Goal: Transaction & Acquisition: Purchase product/service

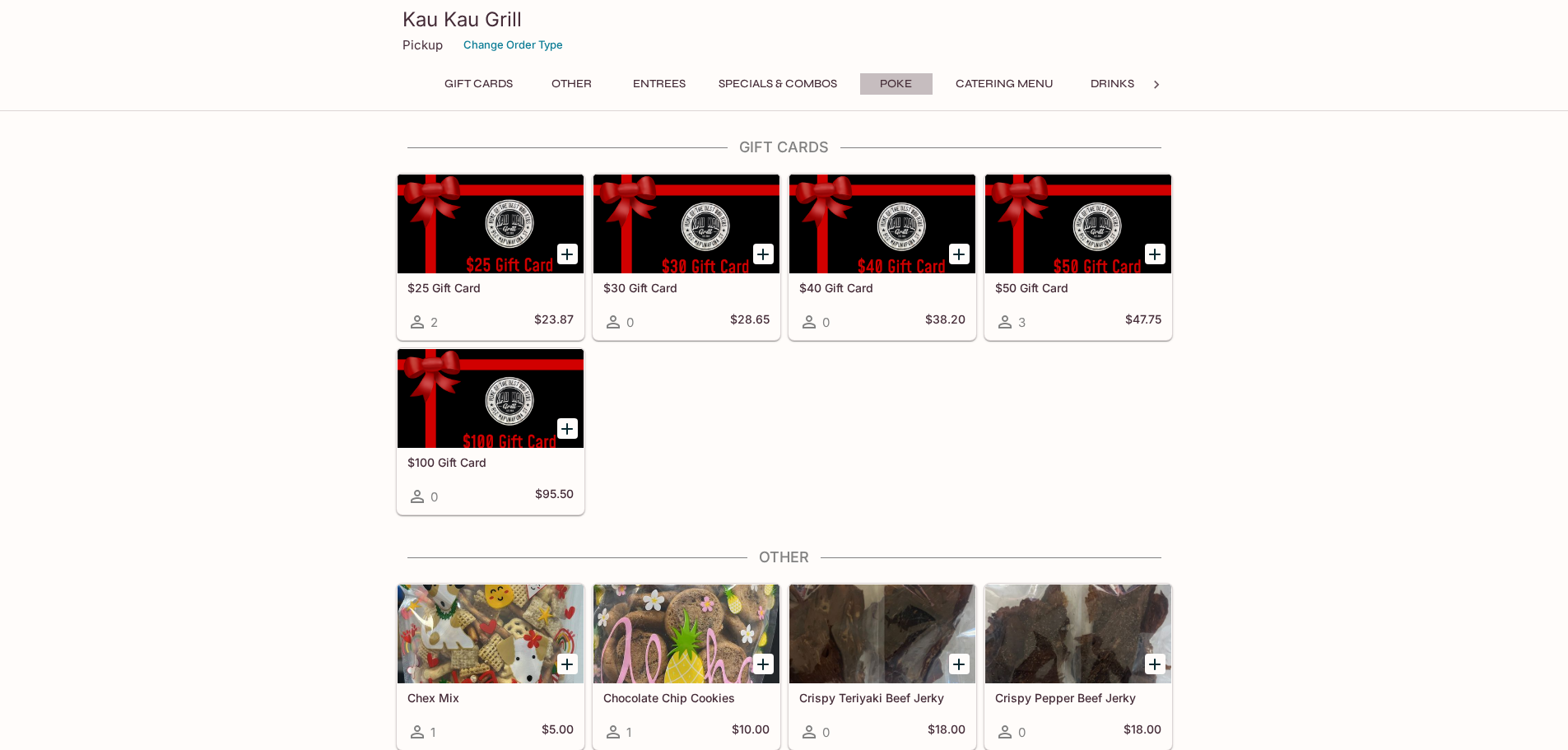
click at [900, 82] on button "Poke" at bounding box center [897, 83] width 74 height 23
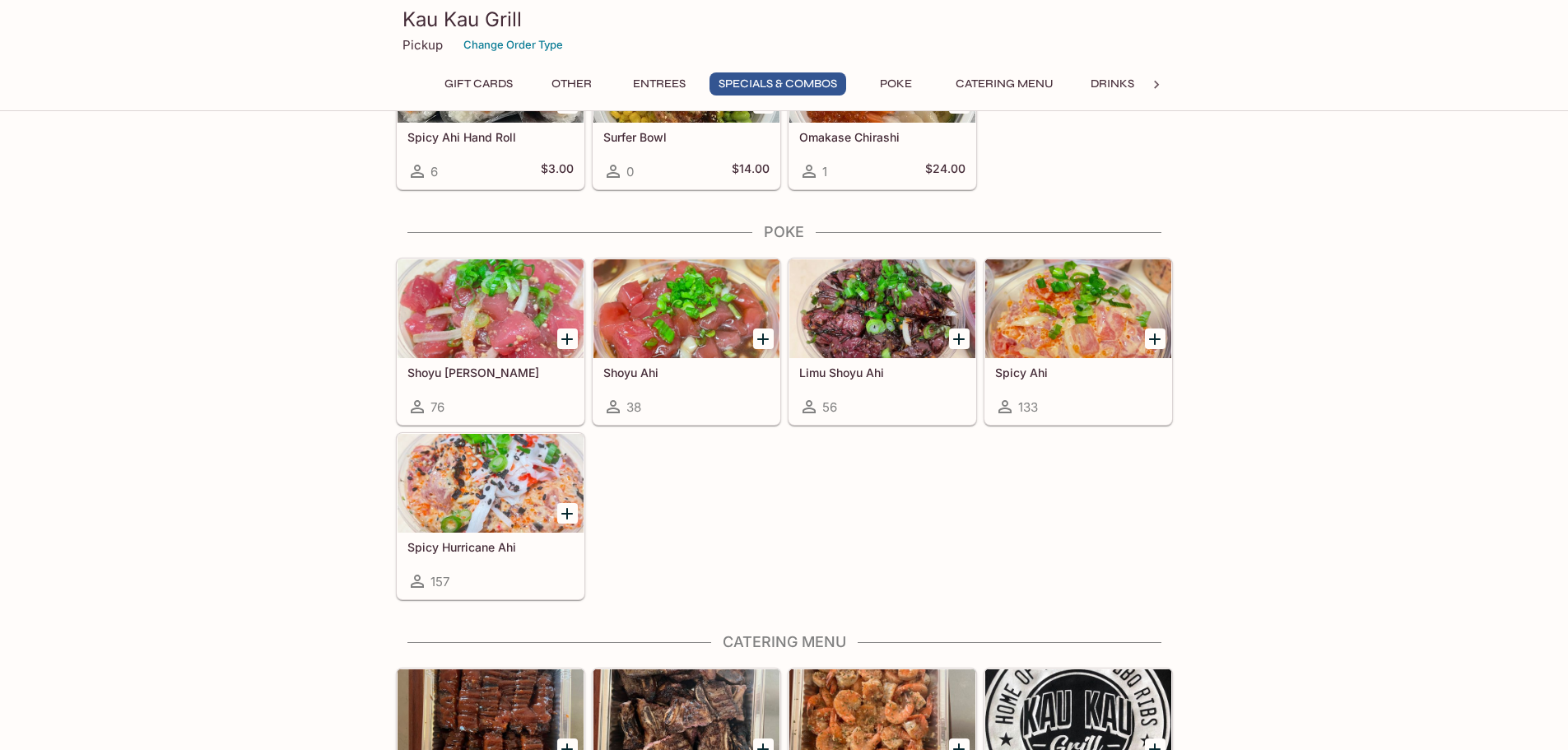
scroll to position [2430, 0]
click at [1047, 323] on div at bounding box center [1078, 308] width 186 height 99
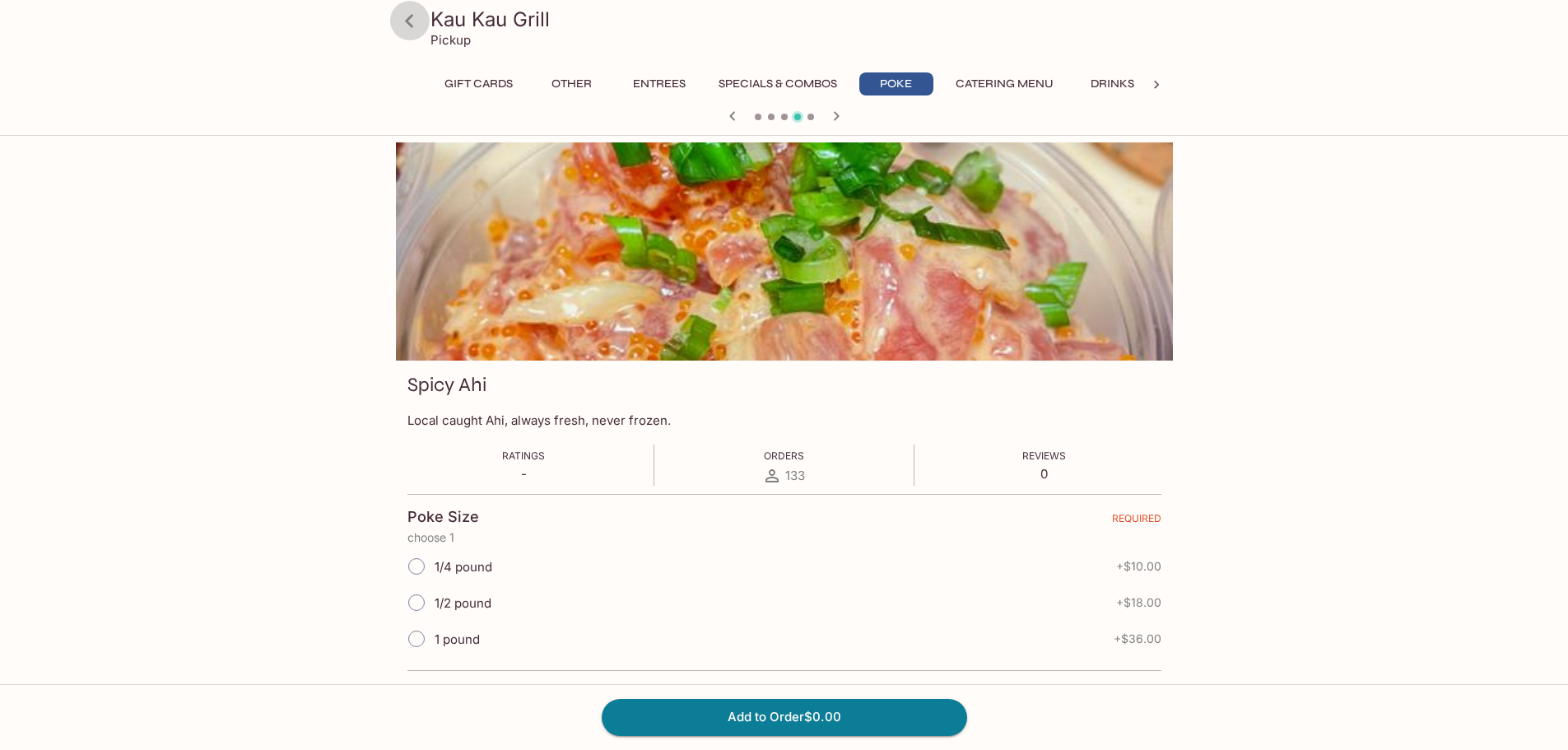
click at [410, 13] on icon at bounding box center [410, 22] width 29 height 29
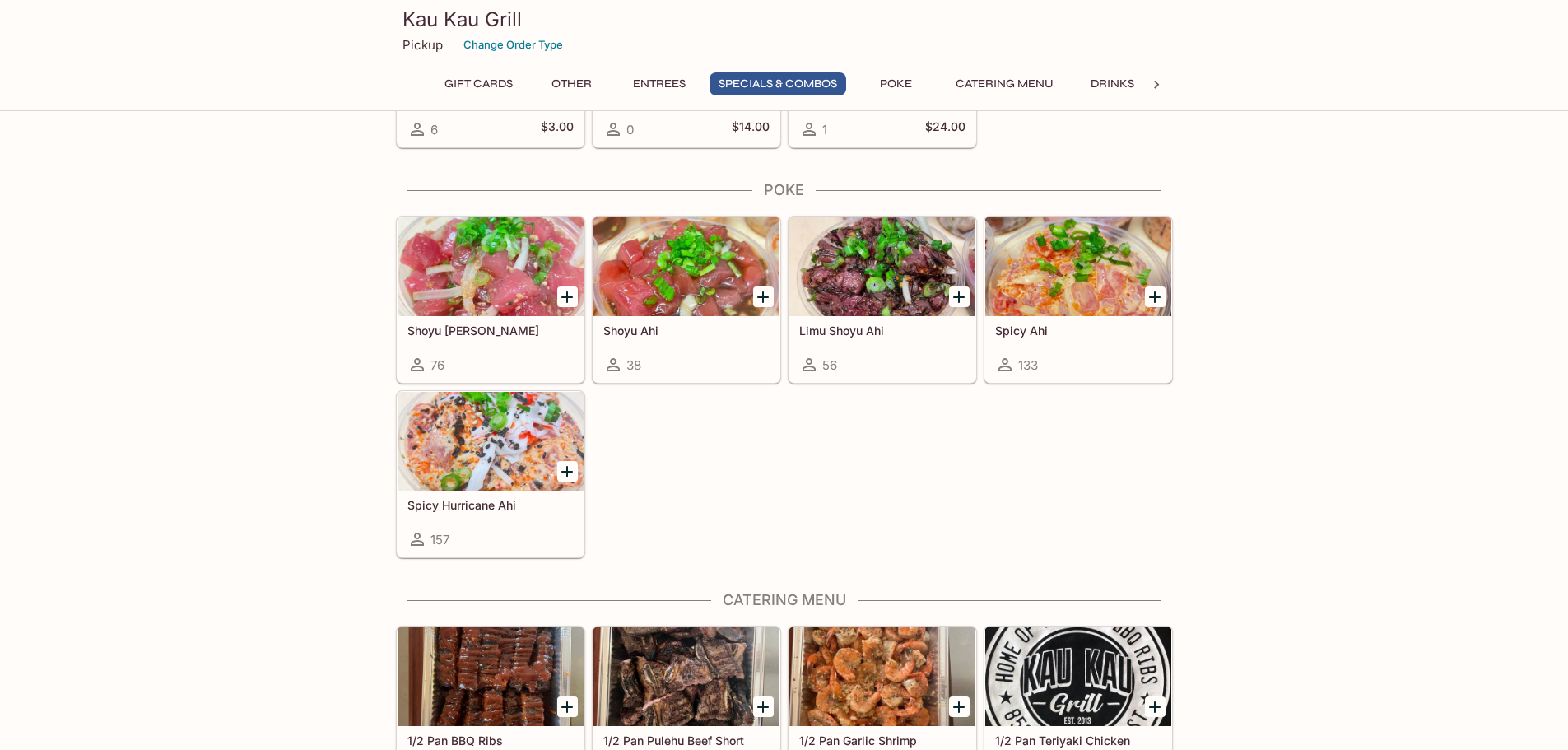
scroll to position [2388, 0]
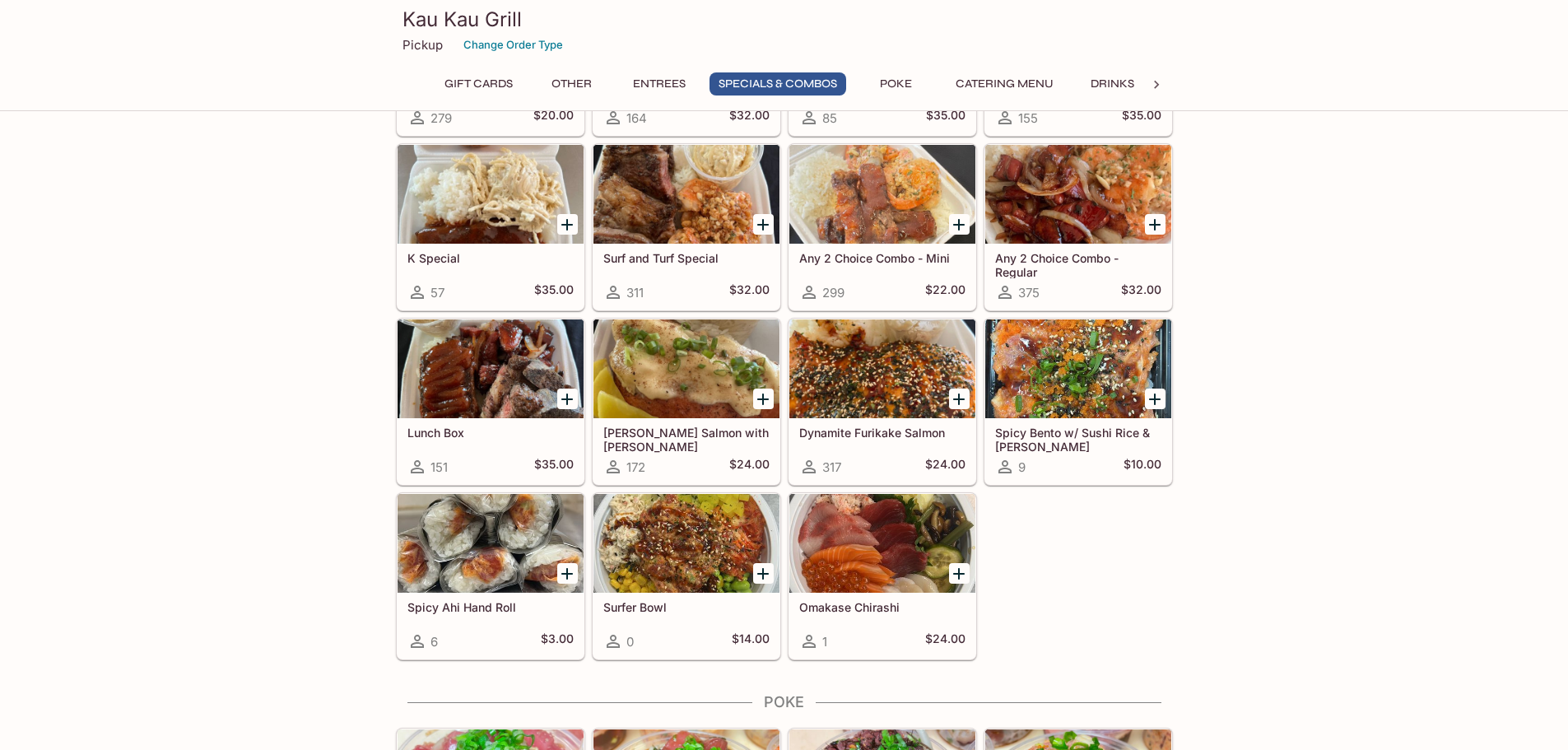
scroll to position [1976, 0]
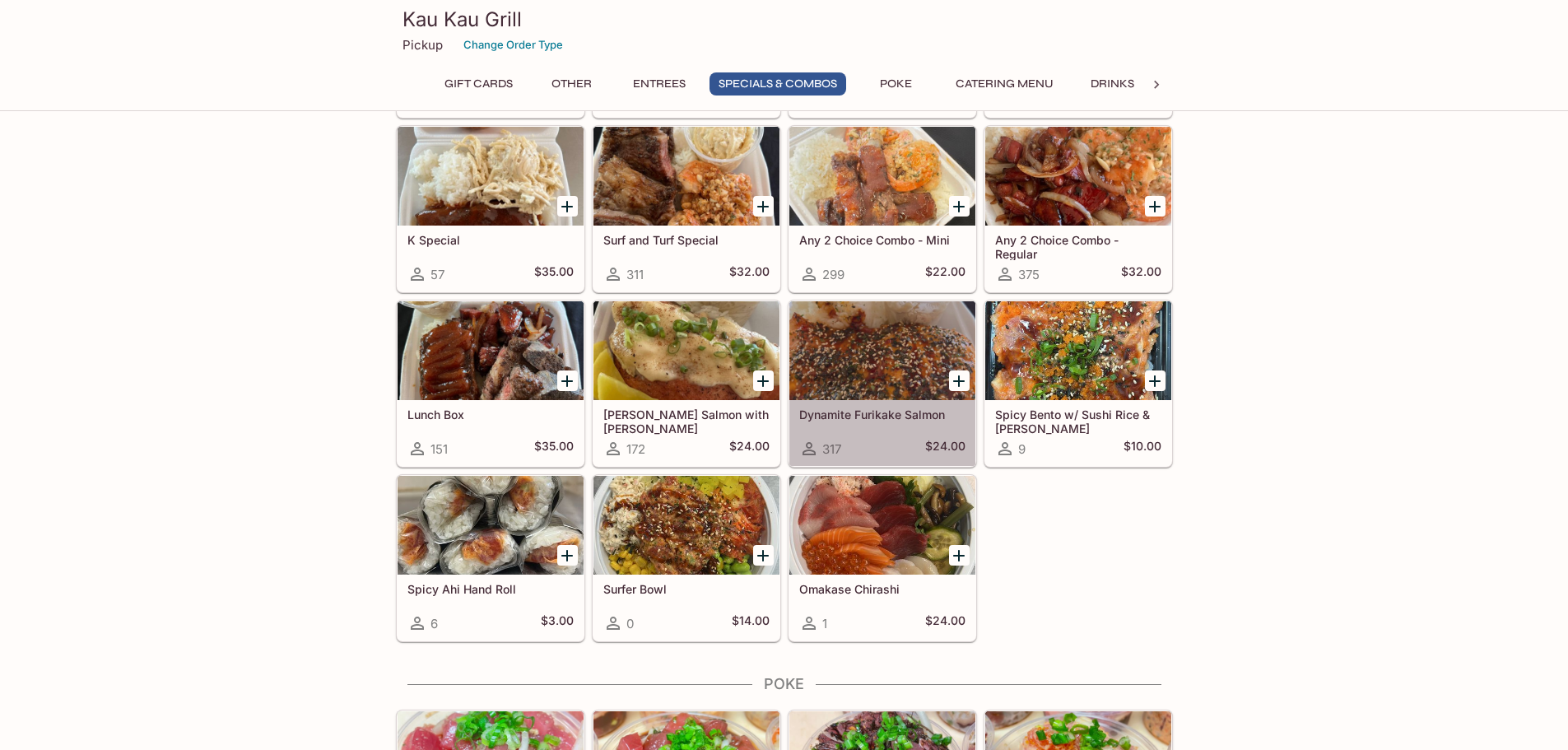
click at [895, 356] on div at bounding box center [882, 350] width 186 height 99
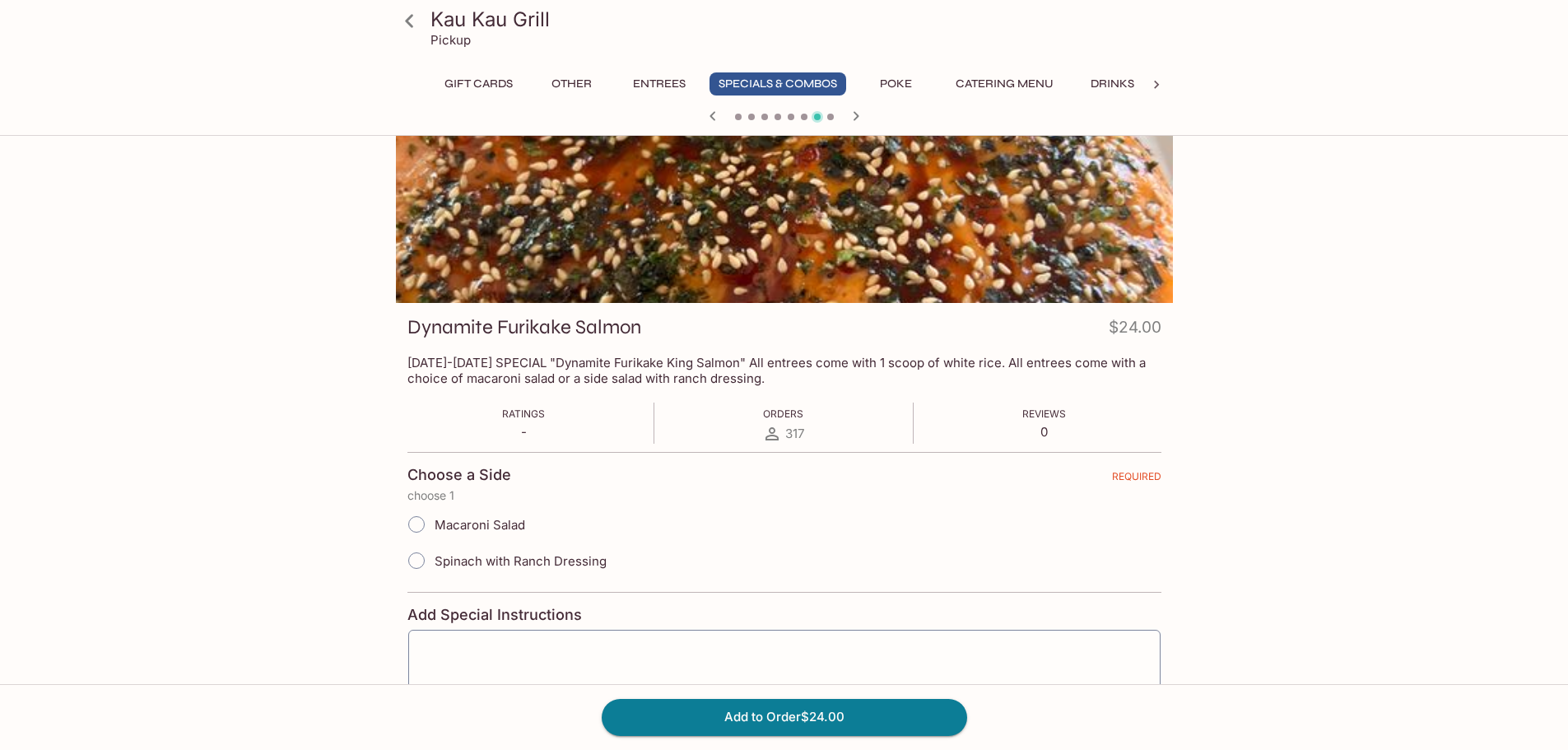
scroll to position [83, 0]
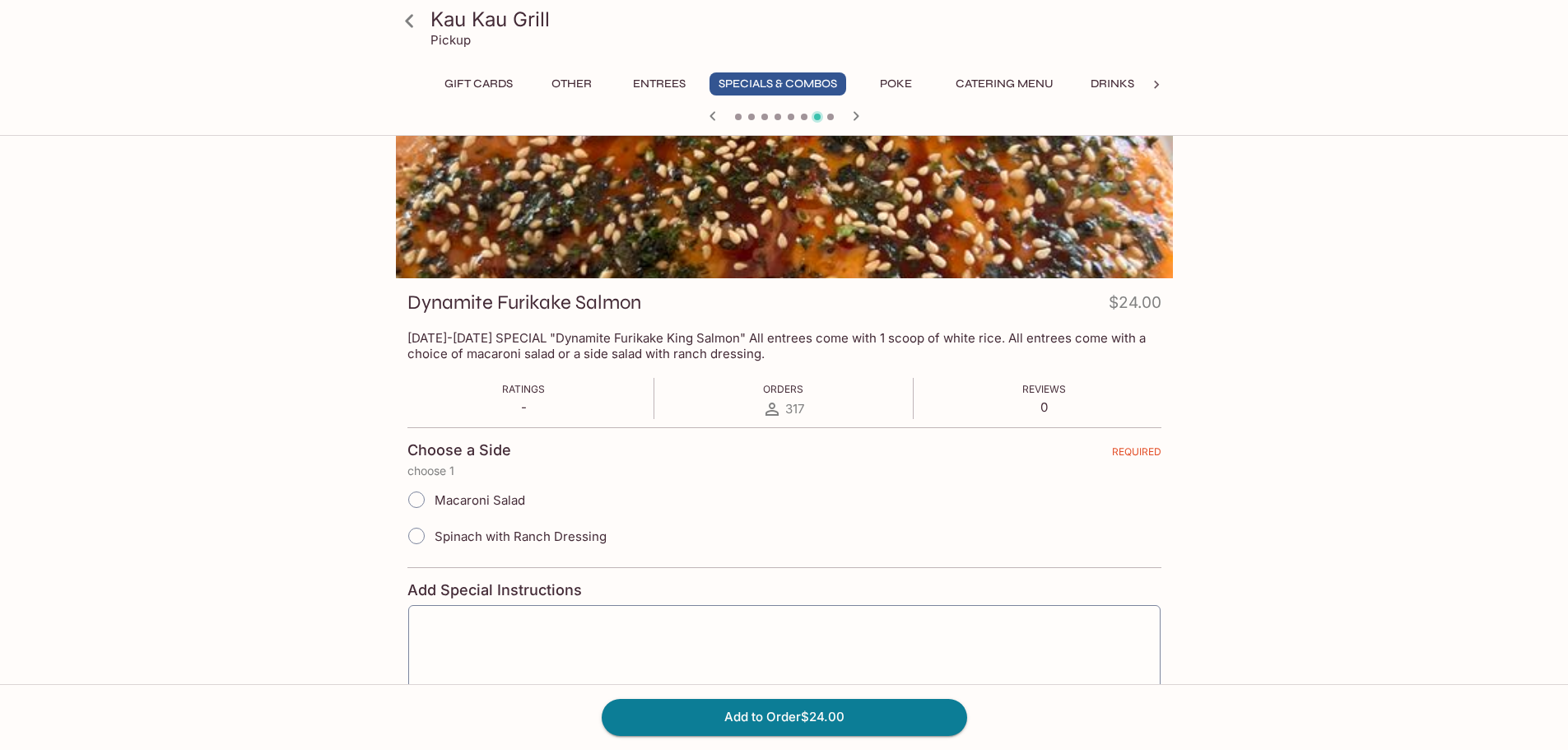
click at [415, 24] on icon at bounding box center [410, 22] width 29 height 29
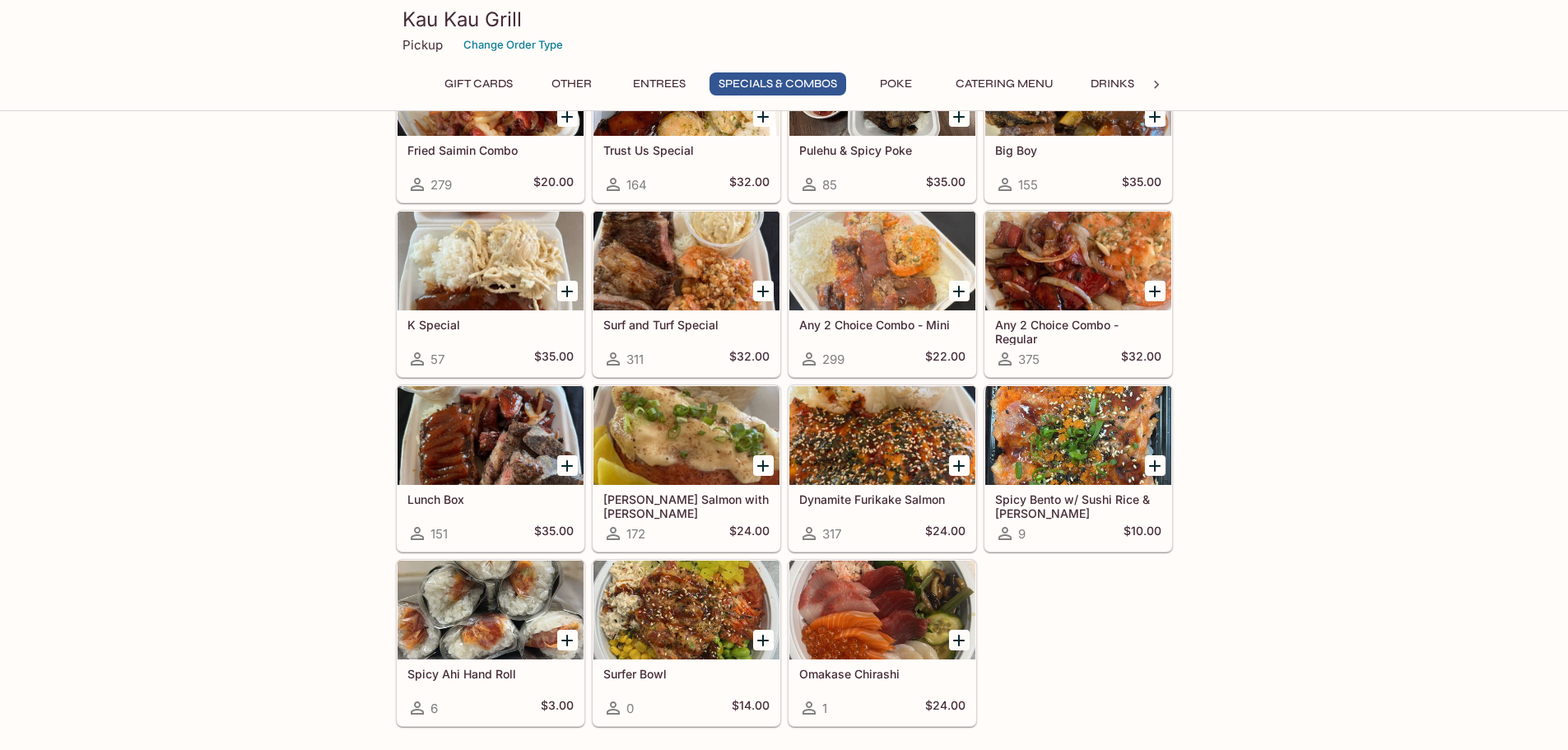
scroll to position [1894, 0]
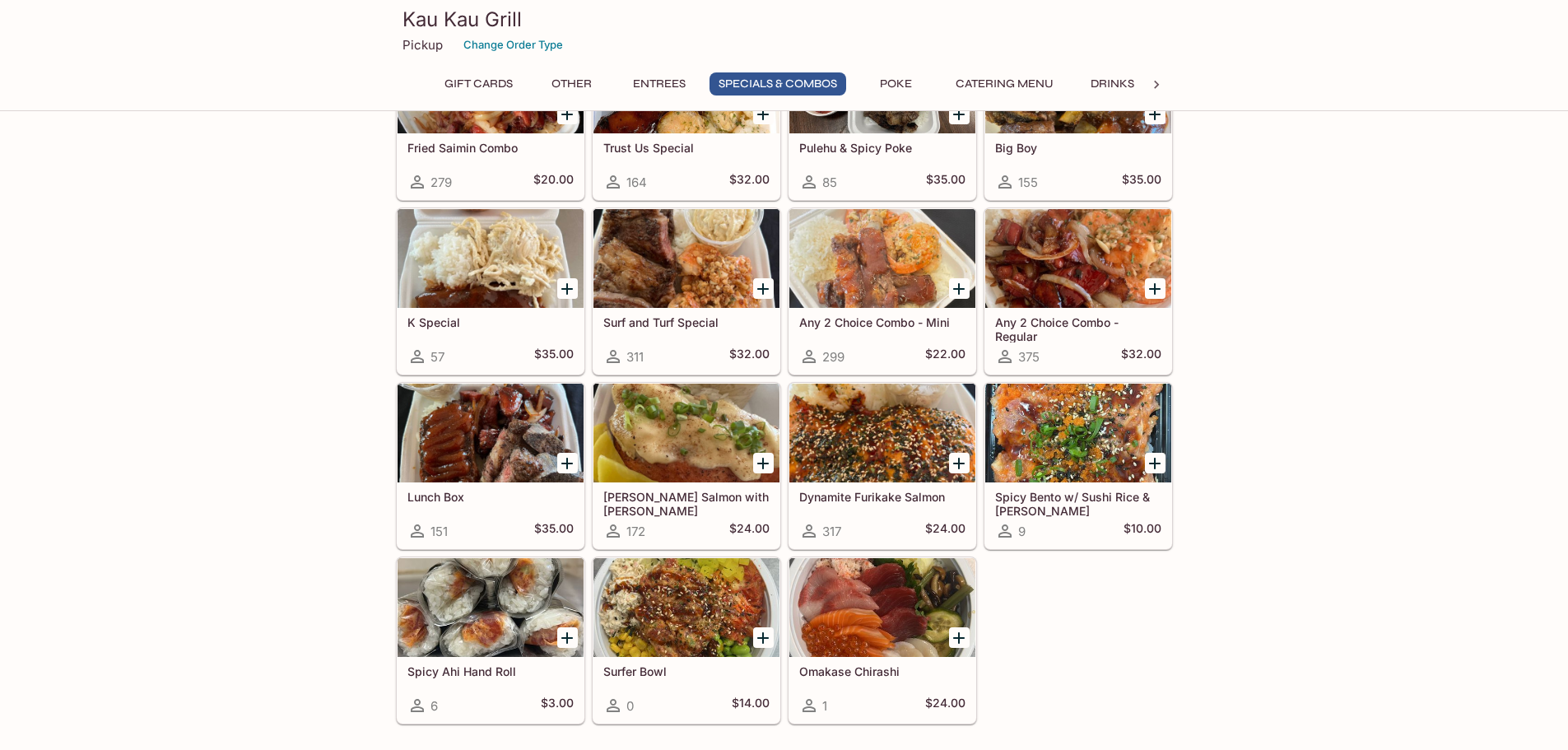
click at [675, 420] on div at bounding box center [686, 433] width 186 height 99
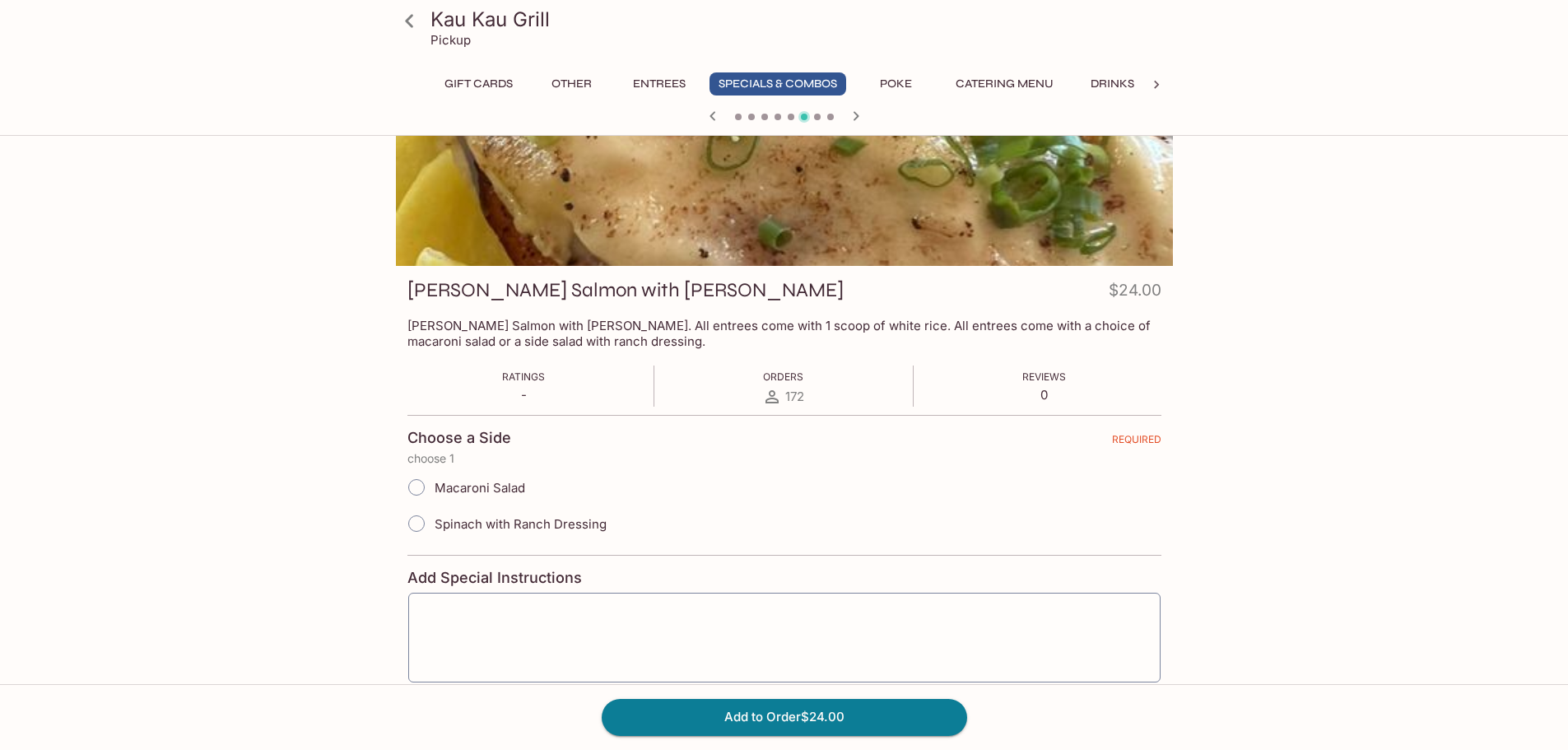
scroll to position [164, 0]
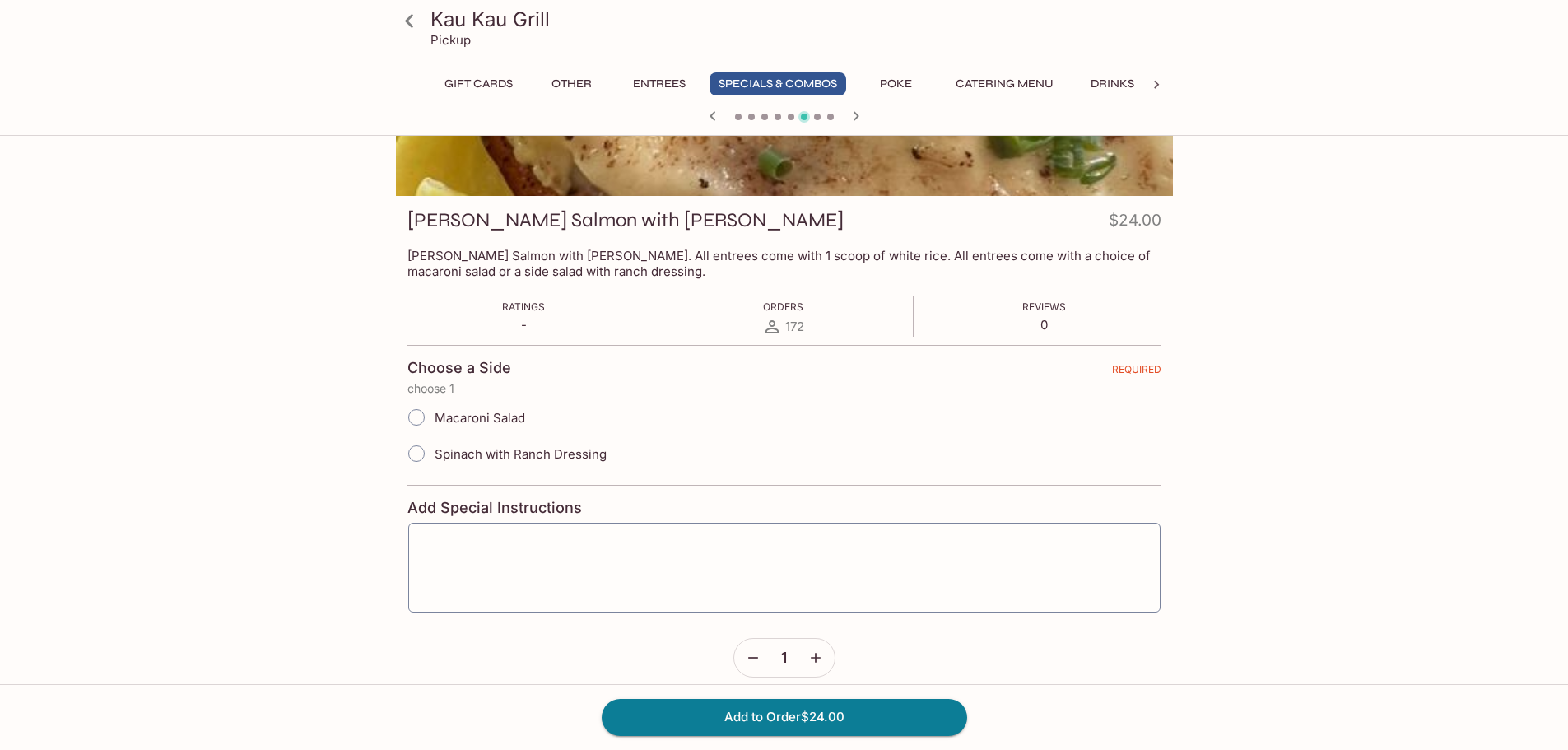
click at [766, 81] on button "Specials & Combos" at bounding box center [777, 83] width 137 height 23
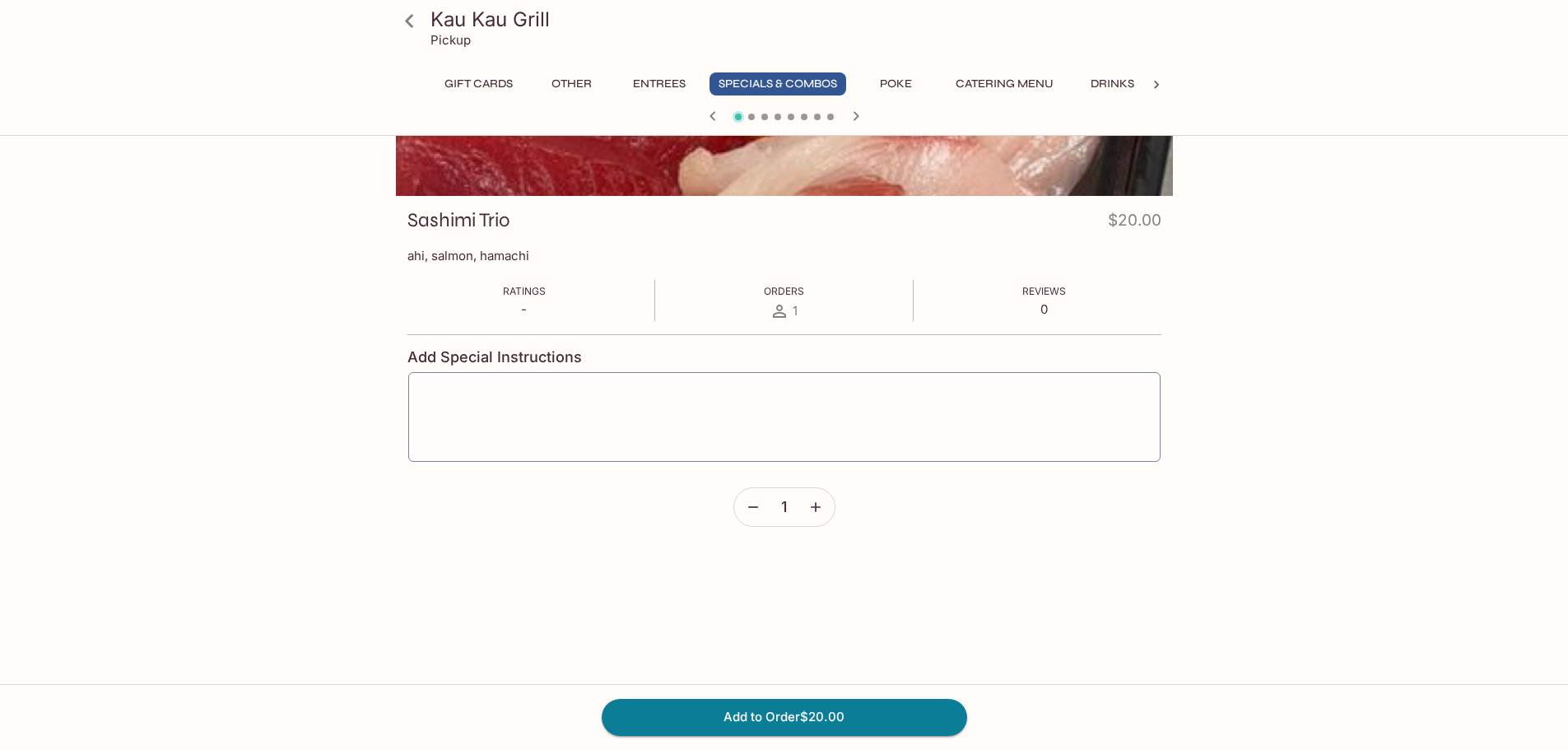
click at [849, 113] on icon "button" at bounding box center [855, 116] width 20 height 20
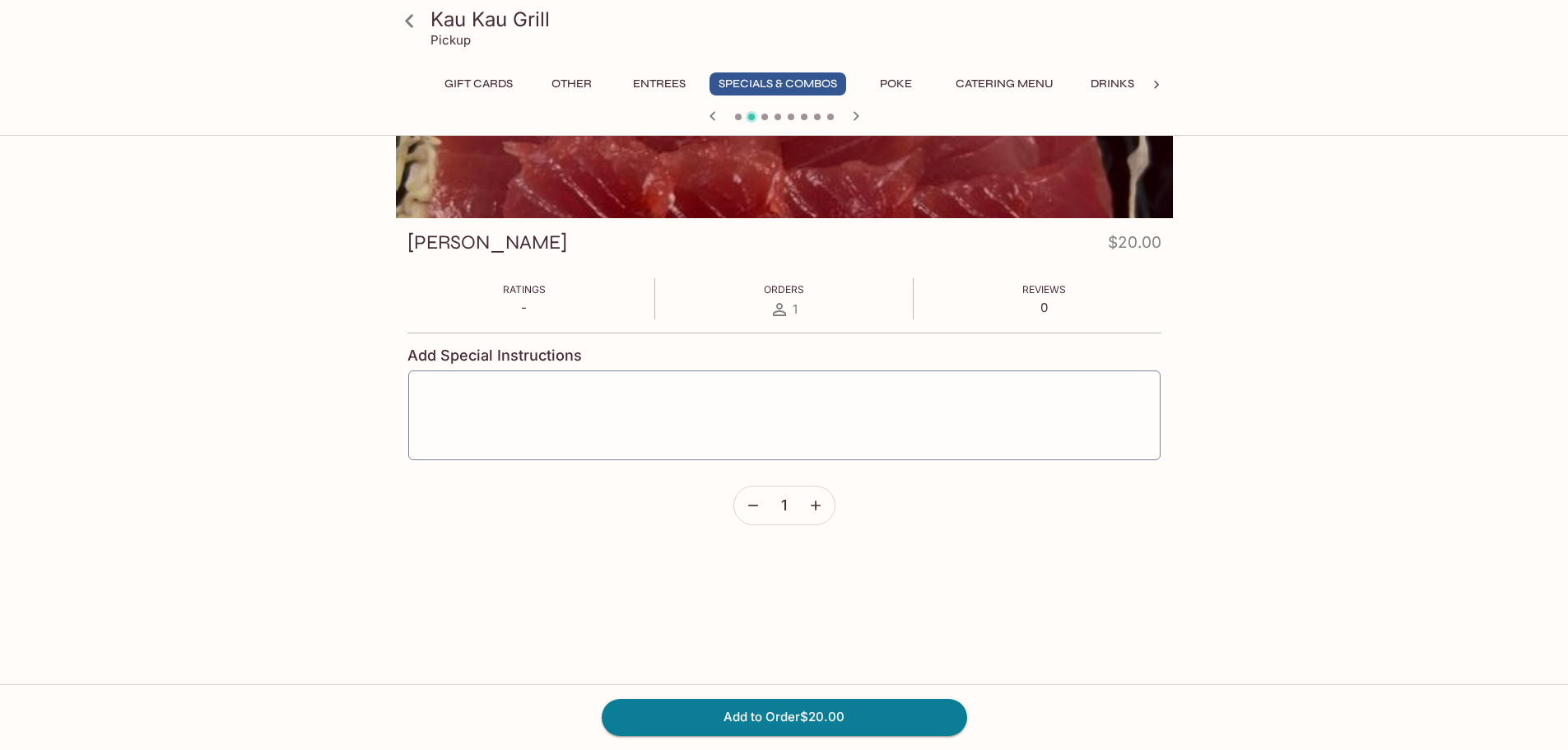
click at [849, 113] on icon "button" at bounding box center [855, 116] width 20 height 20
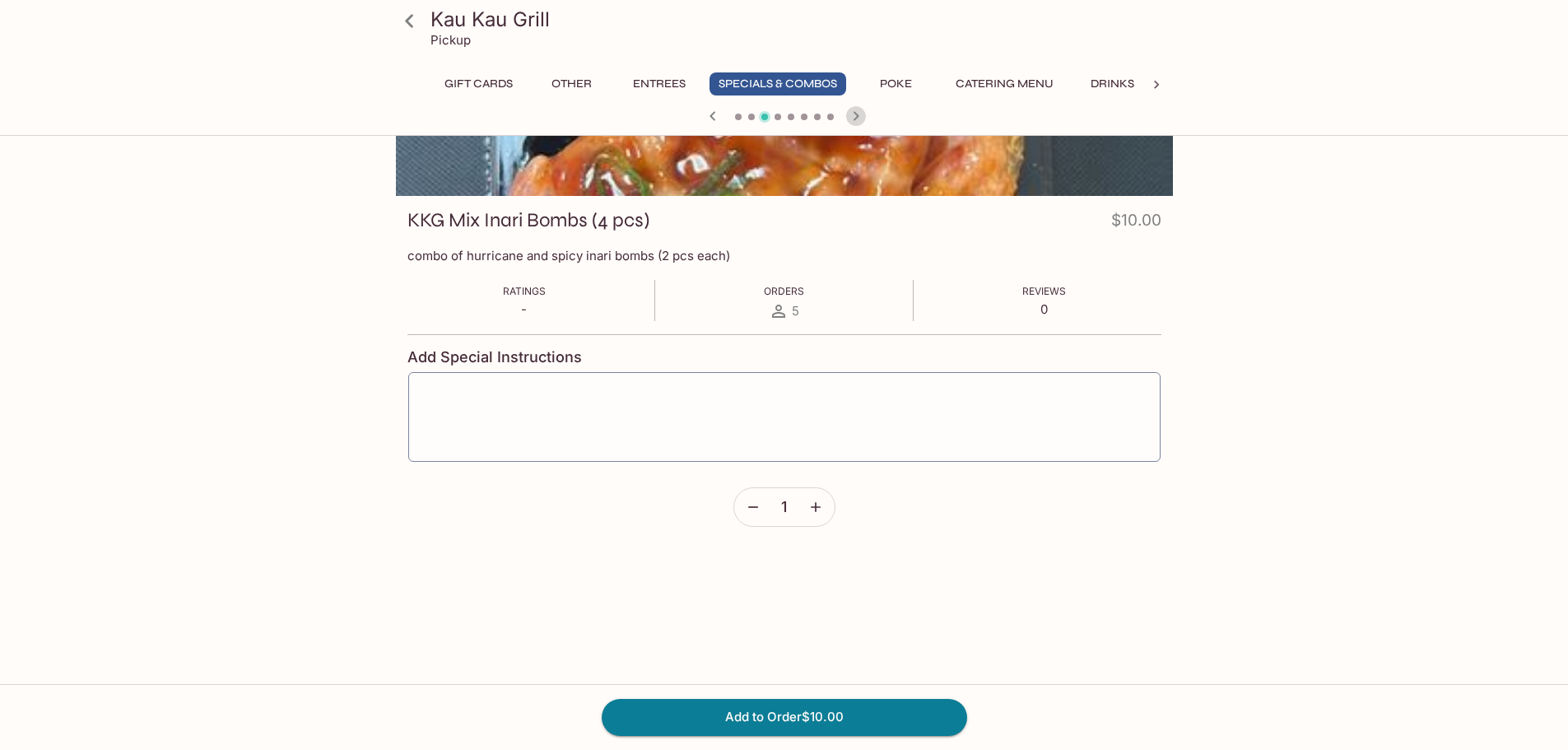
click at [849, 113] on icon "button" at bounding box center [855, 116] width 20 height 20
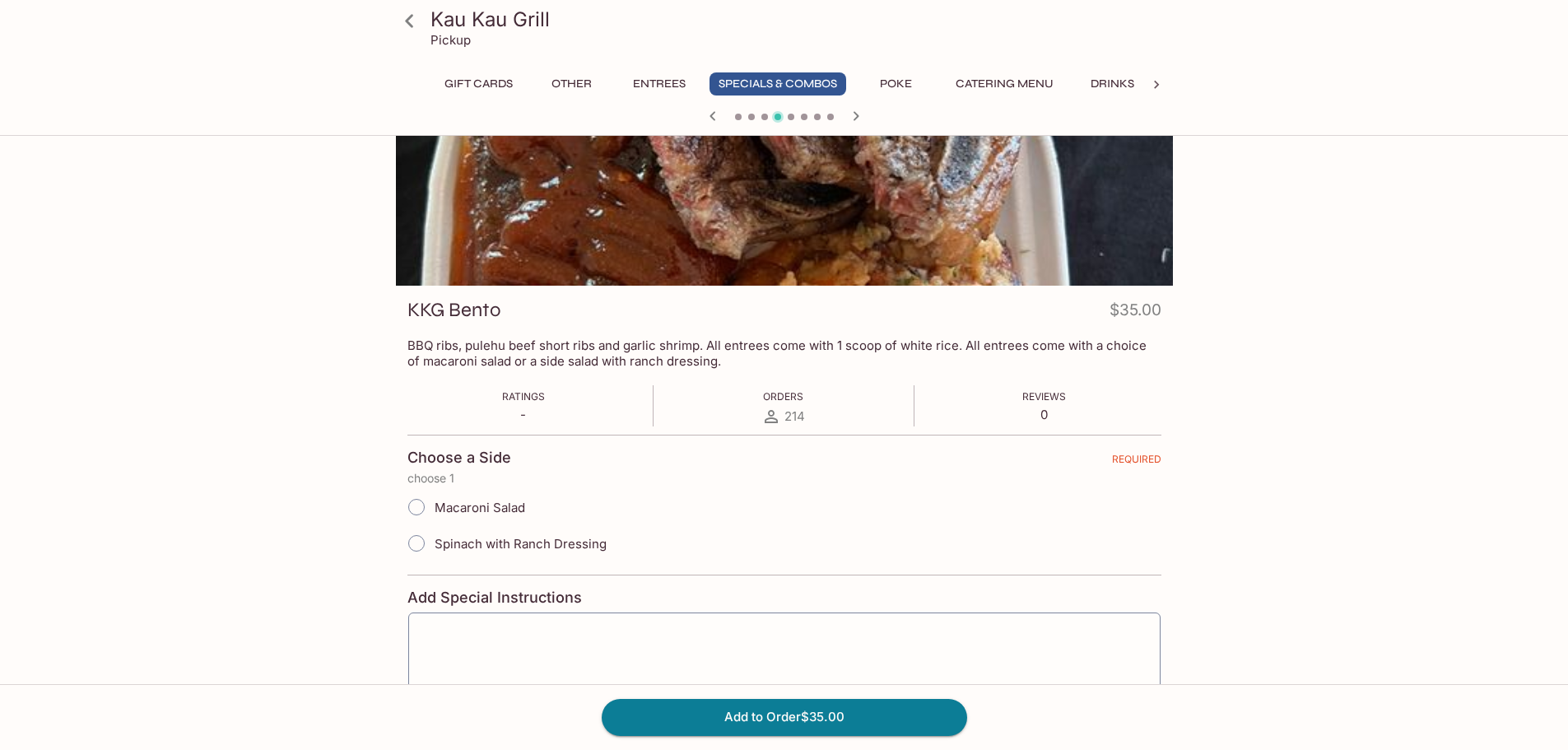
scroll to position [0, 0]
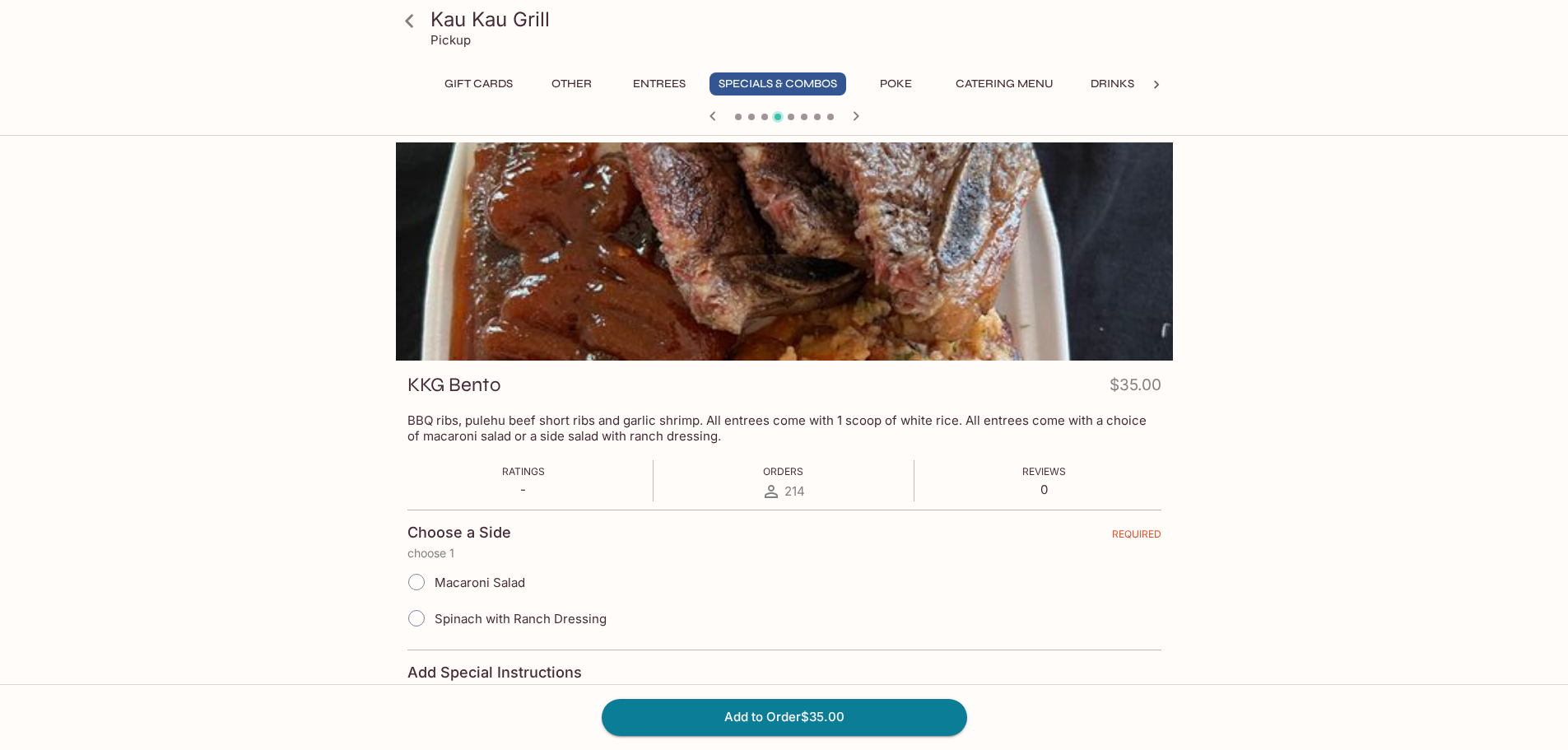
click at [408, 18] on icon at bounding box center [409, 20] width 9 height 13
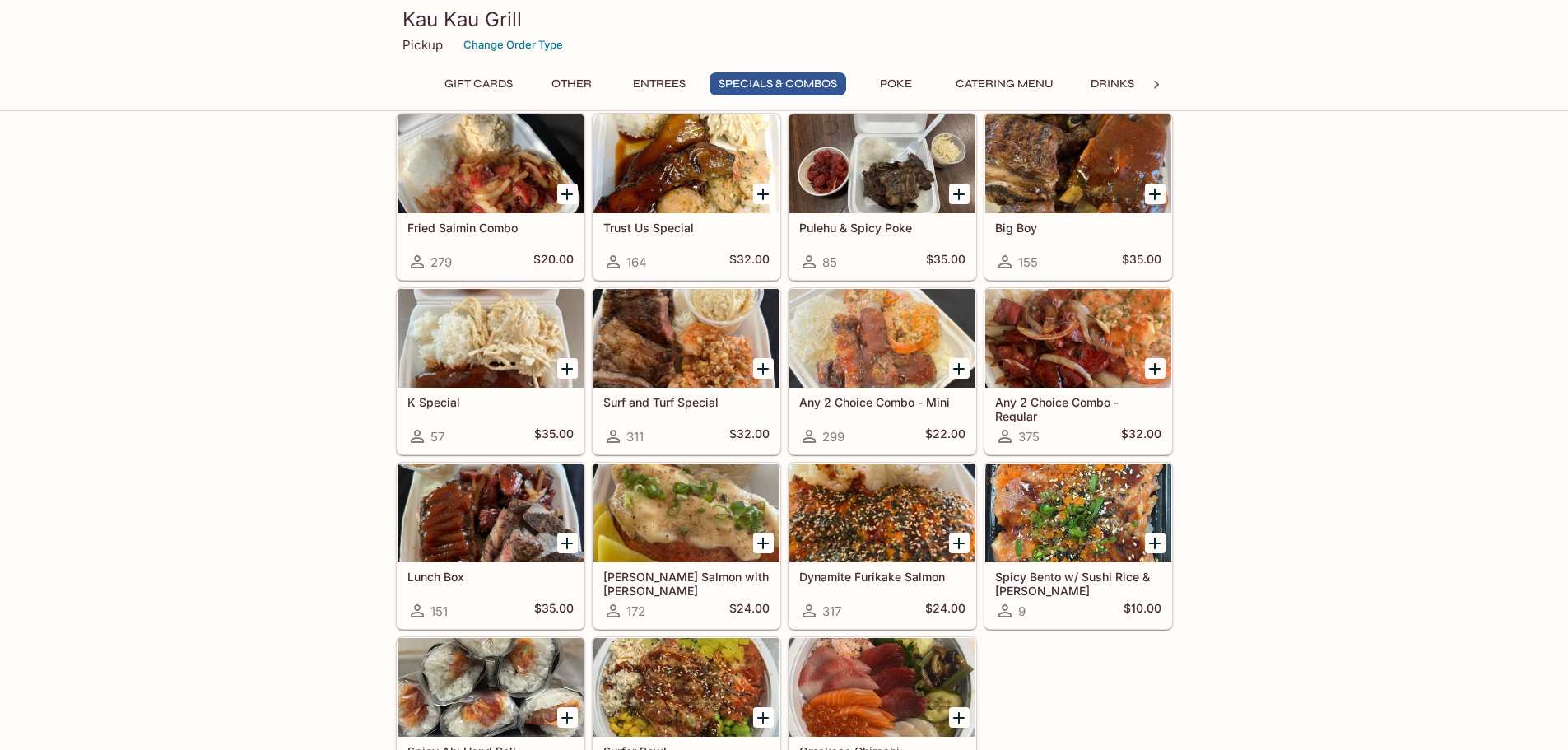
scroll to position [1894, 0]
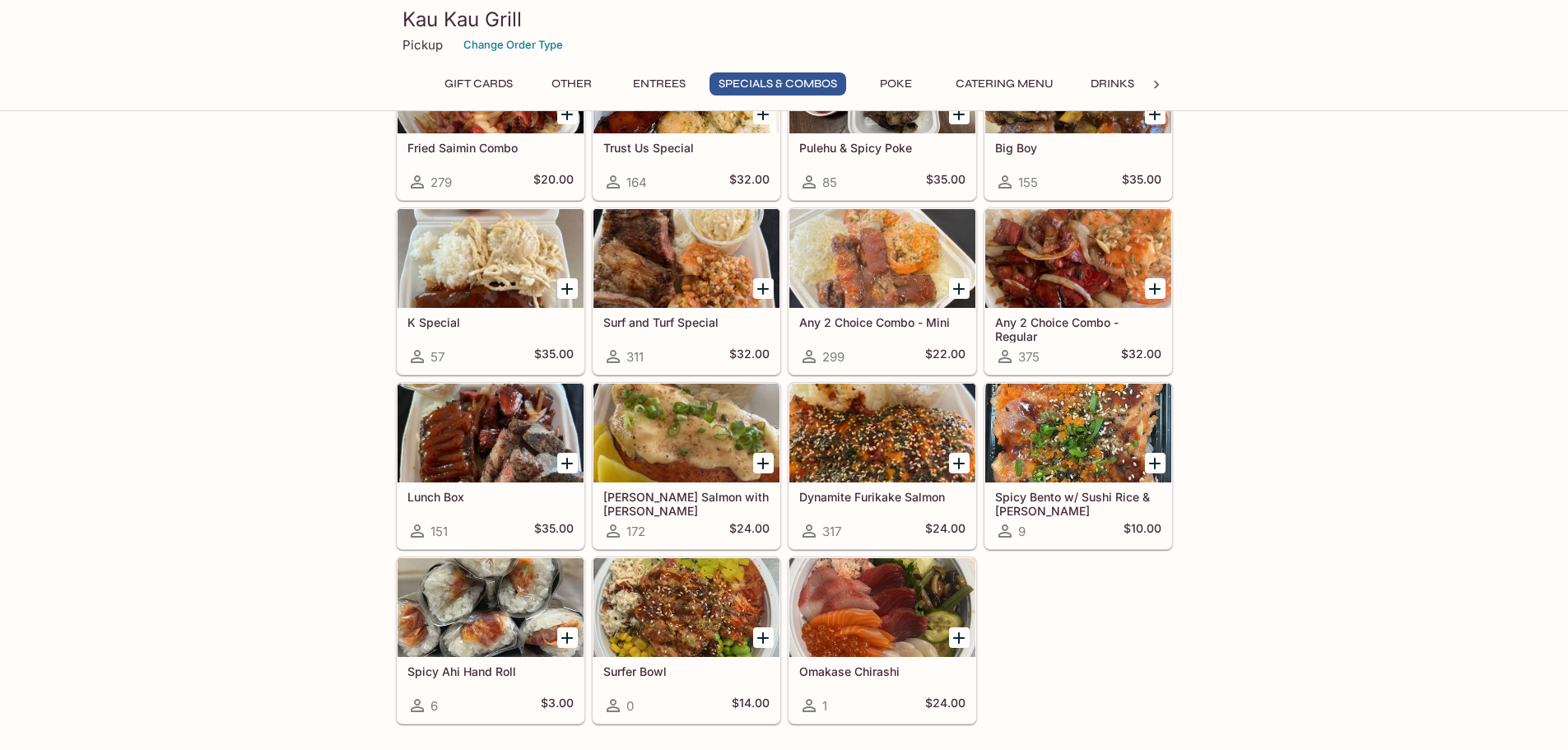
click at [680, 621] on div at bounding box center [686, 607] width 186 height 99
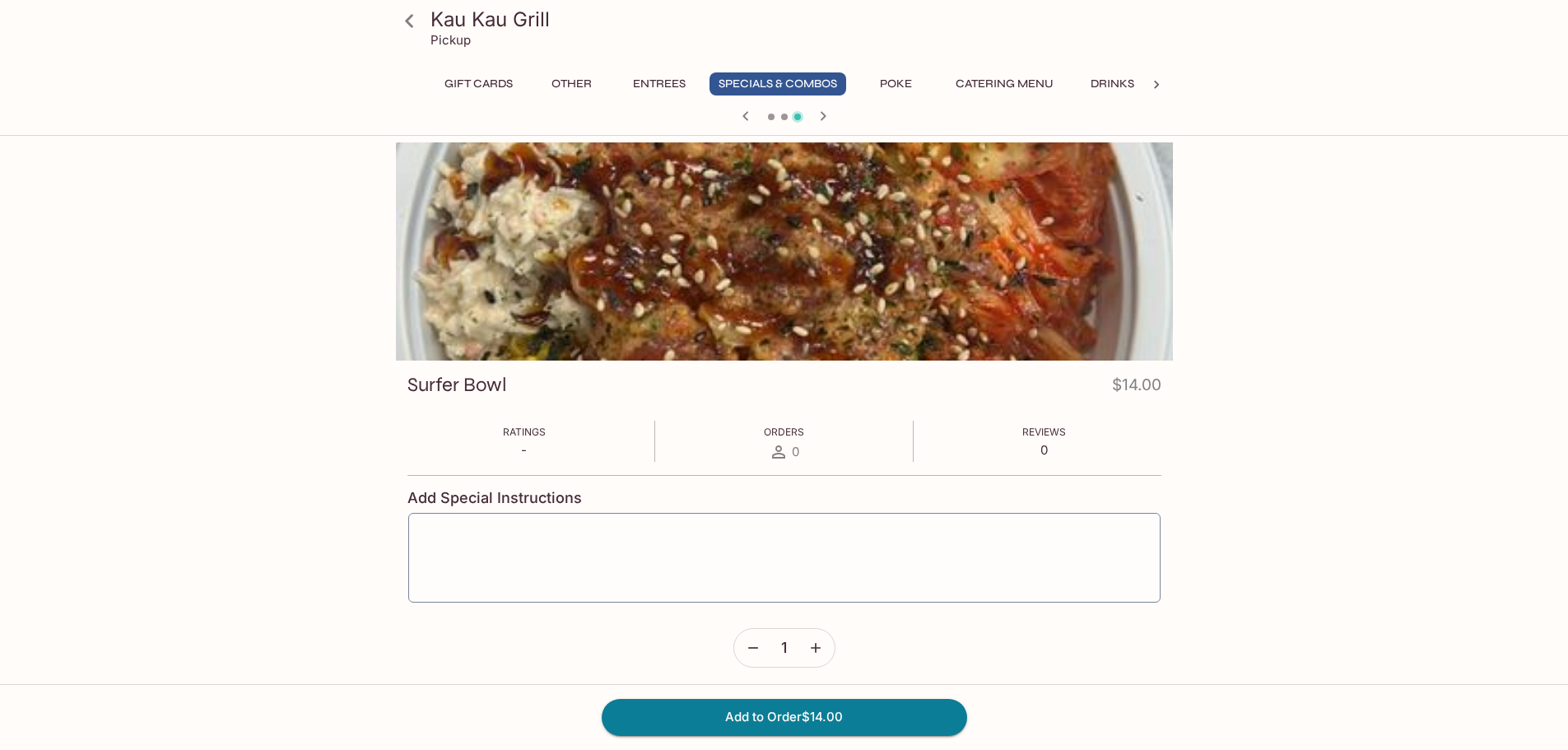
click at [419, 17] on icon at bounding box center [410, 22] width 29 height 29
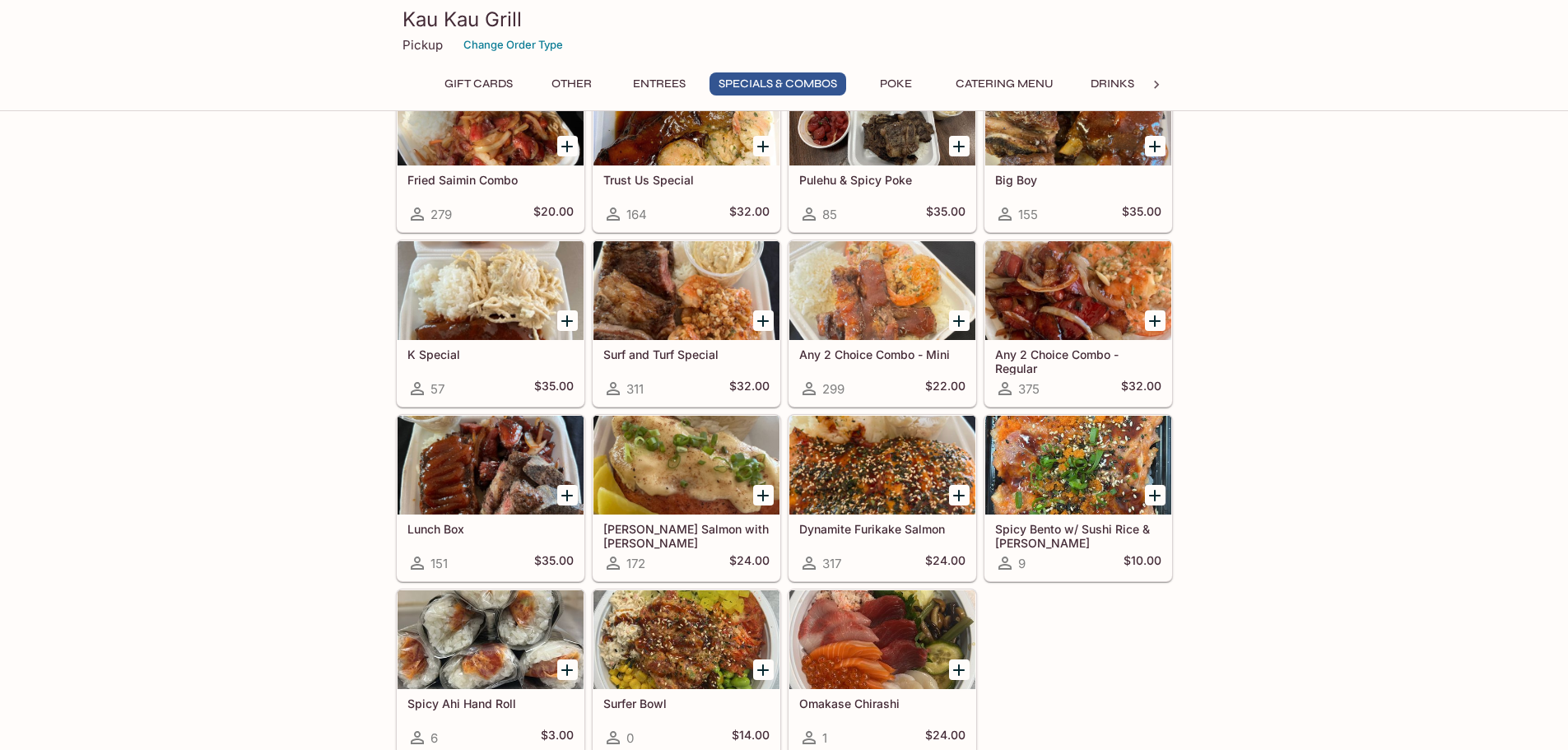
scroll to position [1811, 0]
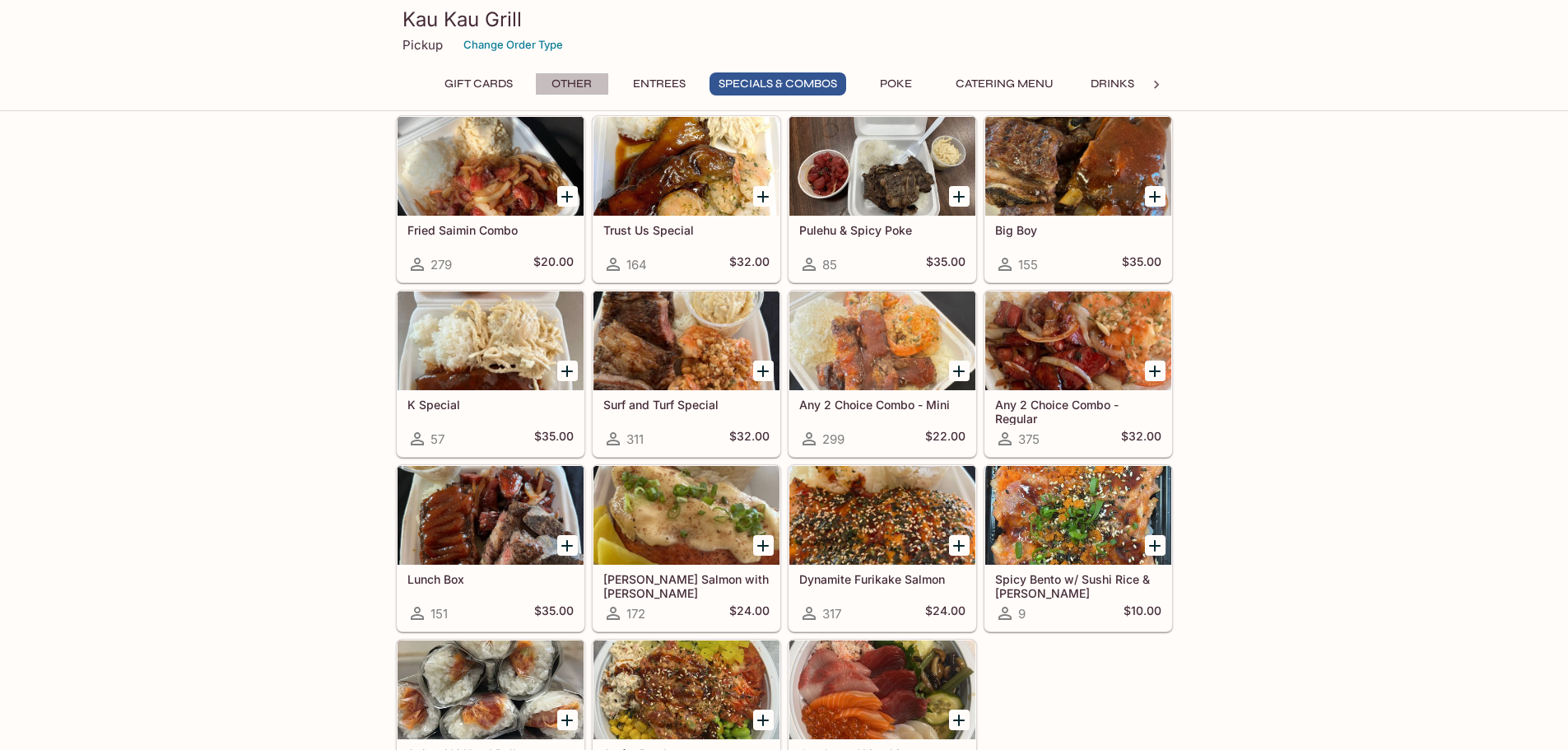
click at [570, 73] on button "Other" at bounding box center [572, 83] width 74 height 23
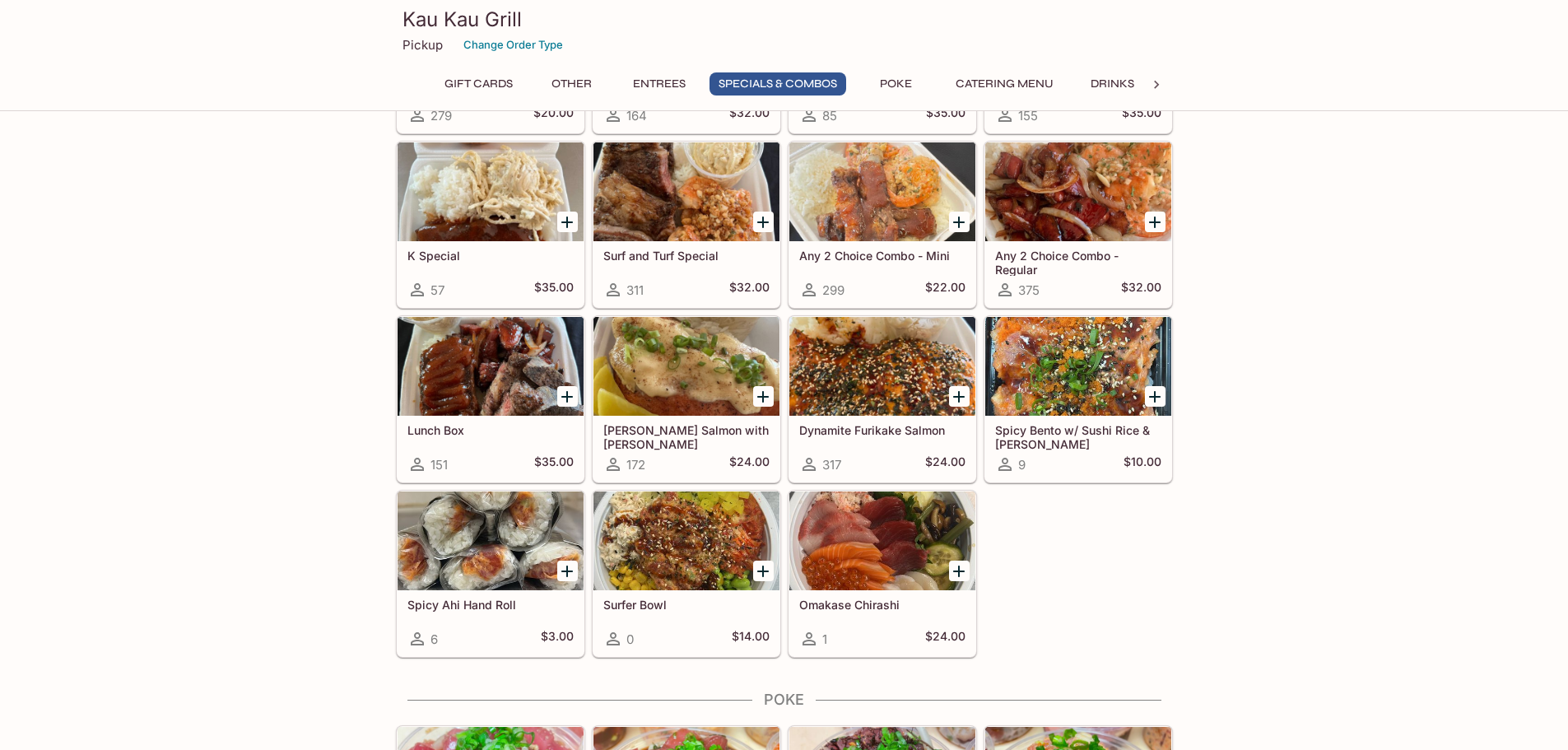
scroll to position [1973, 0]
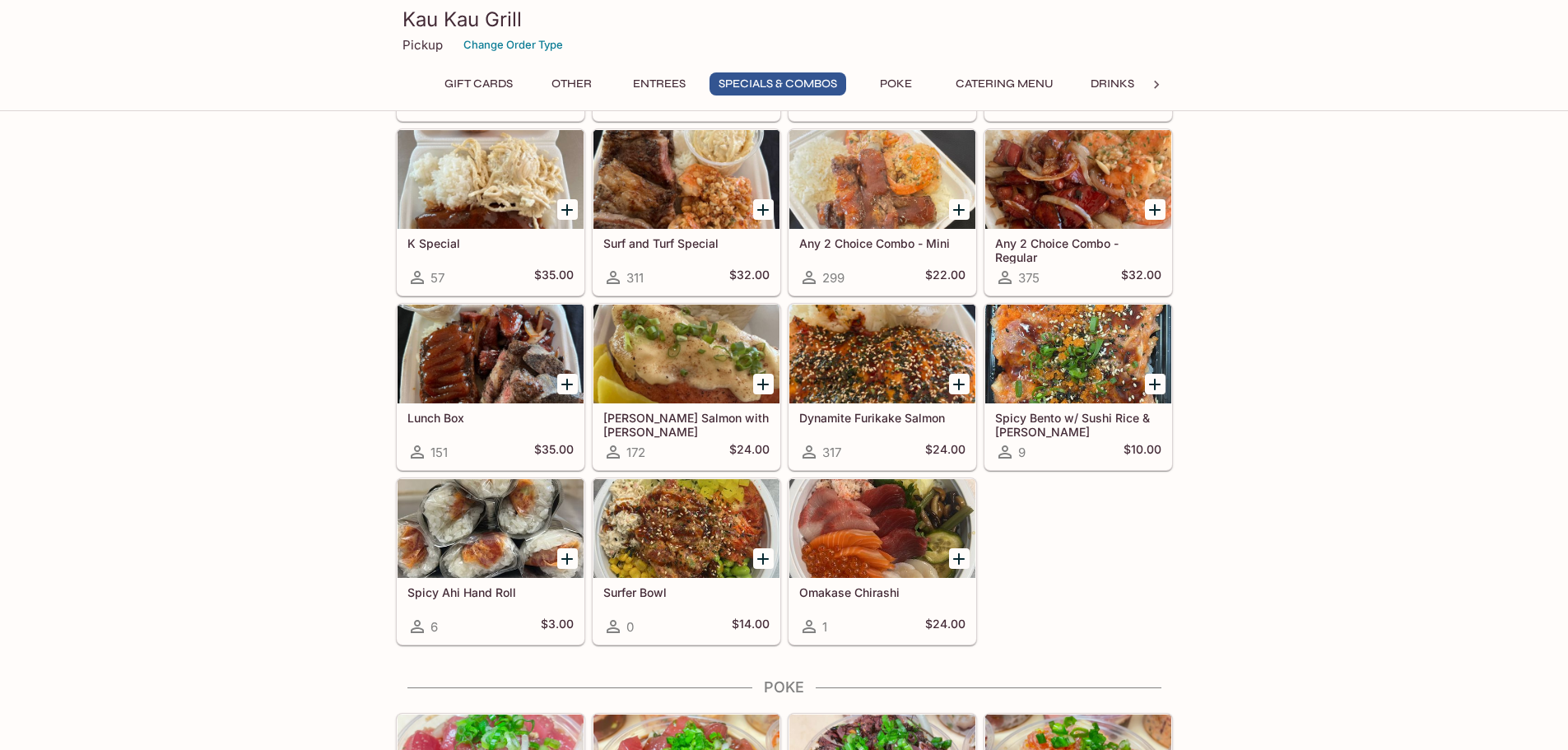
click at [1155, 549] on div "Sashimi Trio 1 $20.00 Ahi Sashimi 1 $20.00 KKG Mix Inari Bombs (4 pcs) 5 $10.00…" at bounding box center [781, 209] width 784 height 873
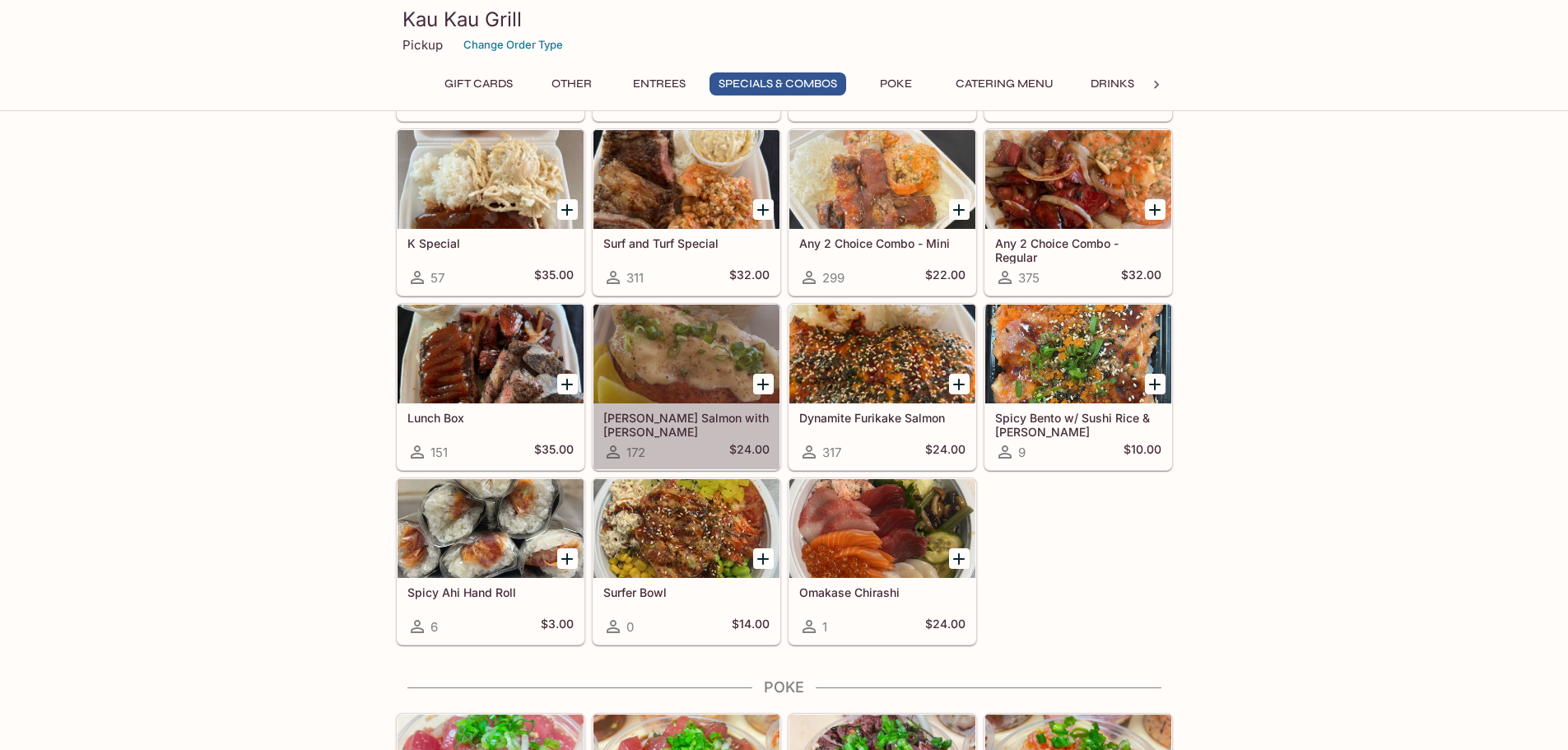
click at [682, 348] on div at bounding box center [686, 353] width 186 height 99
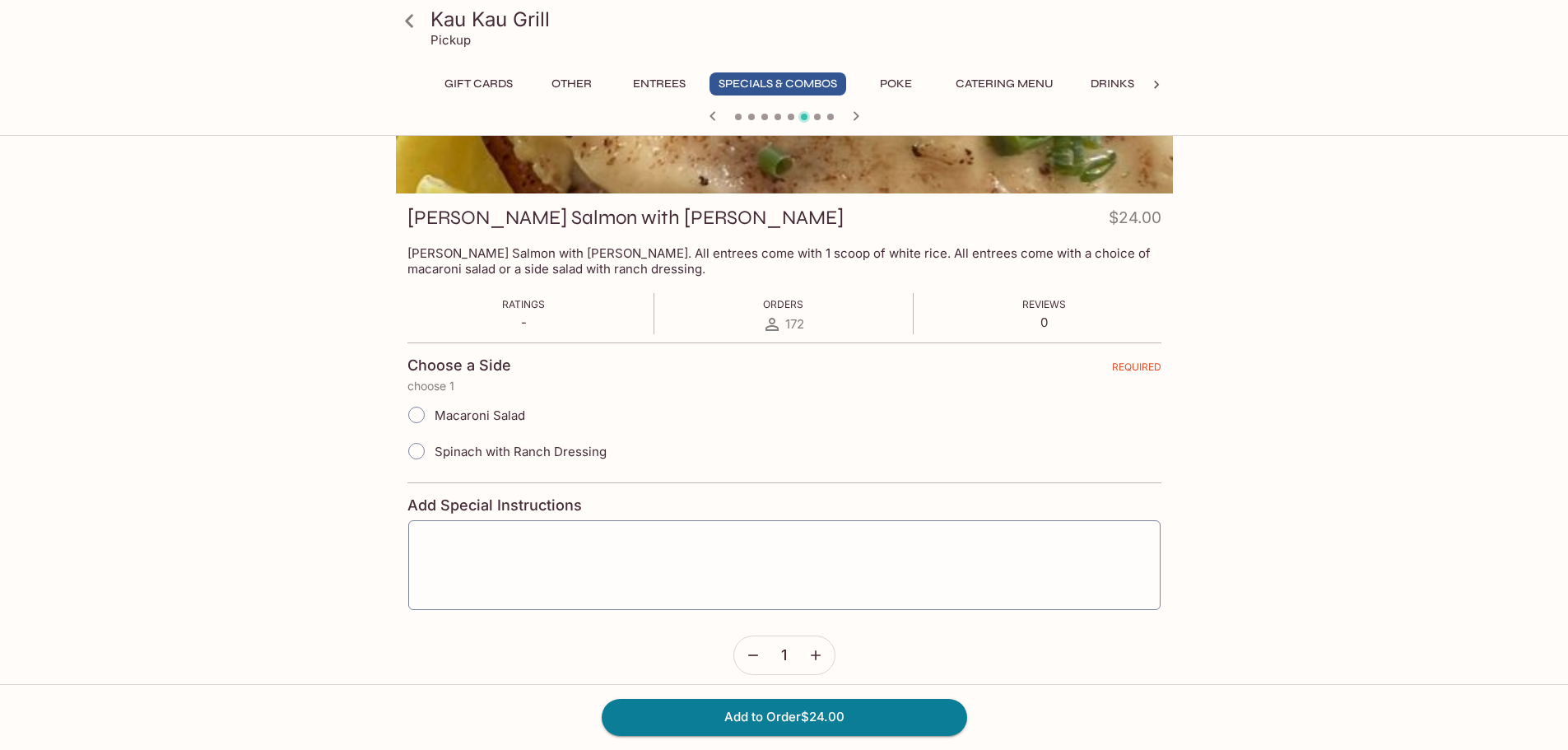
scroll to position [182, 0]
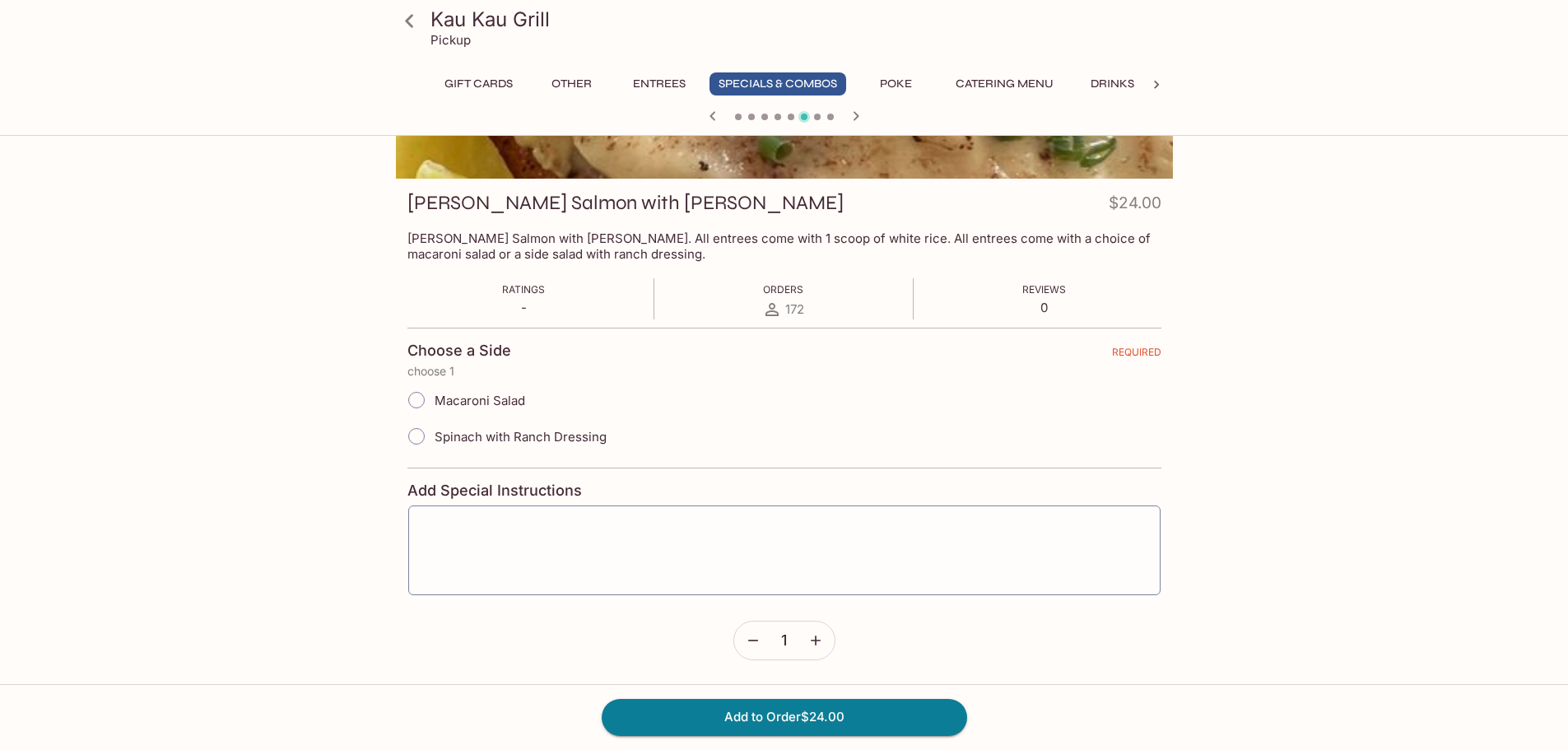
click at [414, 397] on input "Macaroni Salad" at bounding box center [416, 400] width 34 height 34
radio input "true"
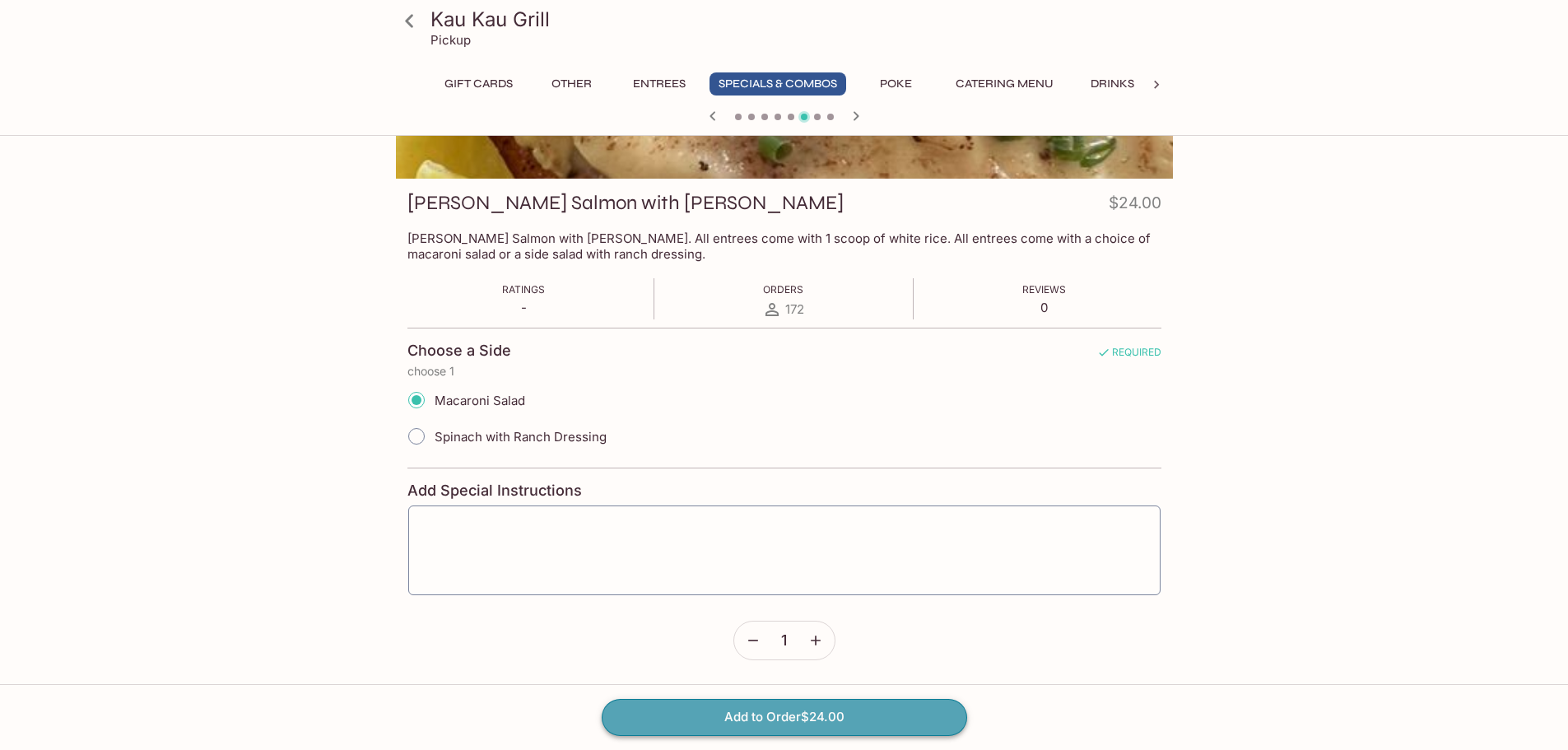
click at [805, 712] on button "Add to Order $24.00" at bounding box center [784, 717] width 365 height 36
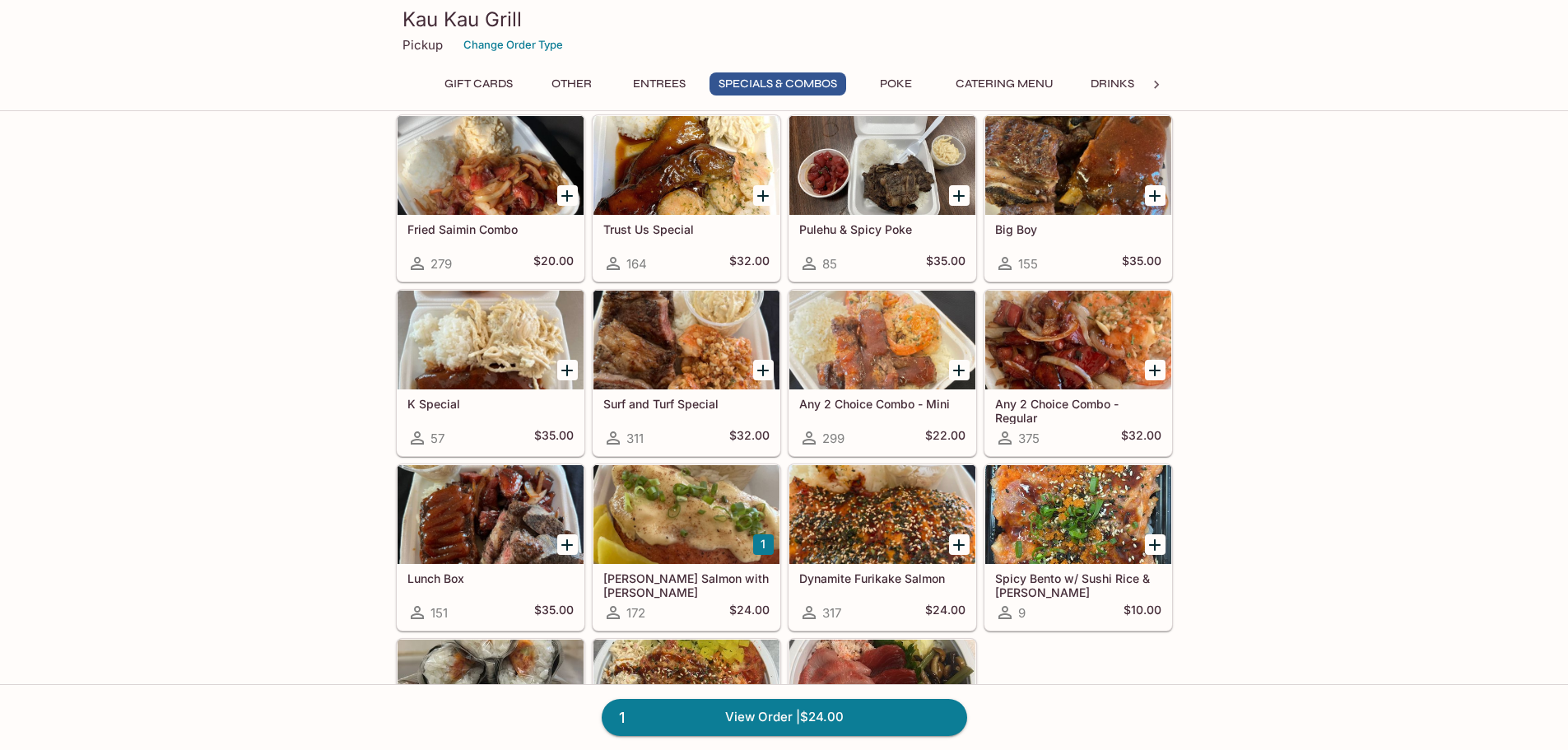
scroll to position [1976, 0]
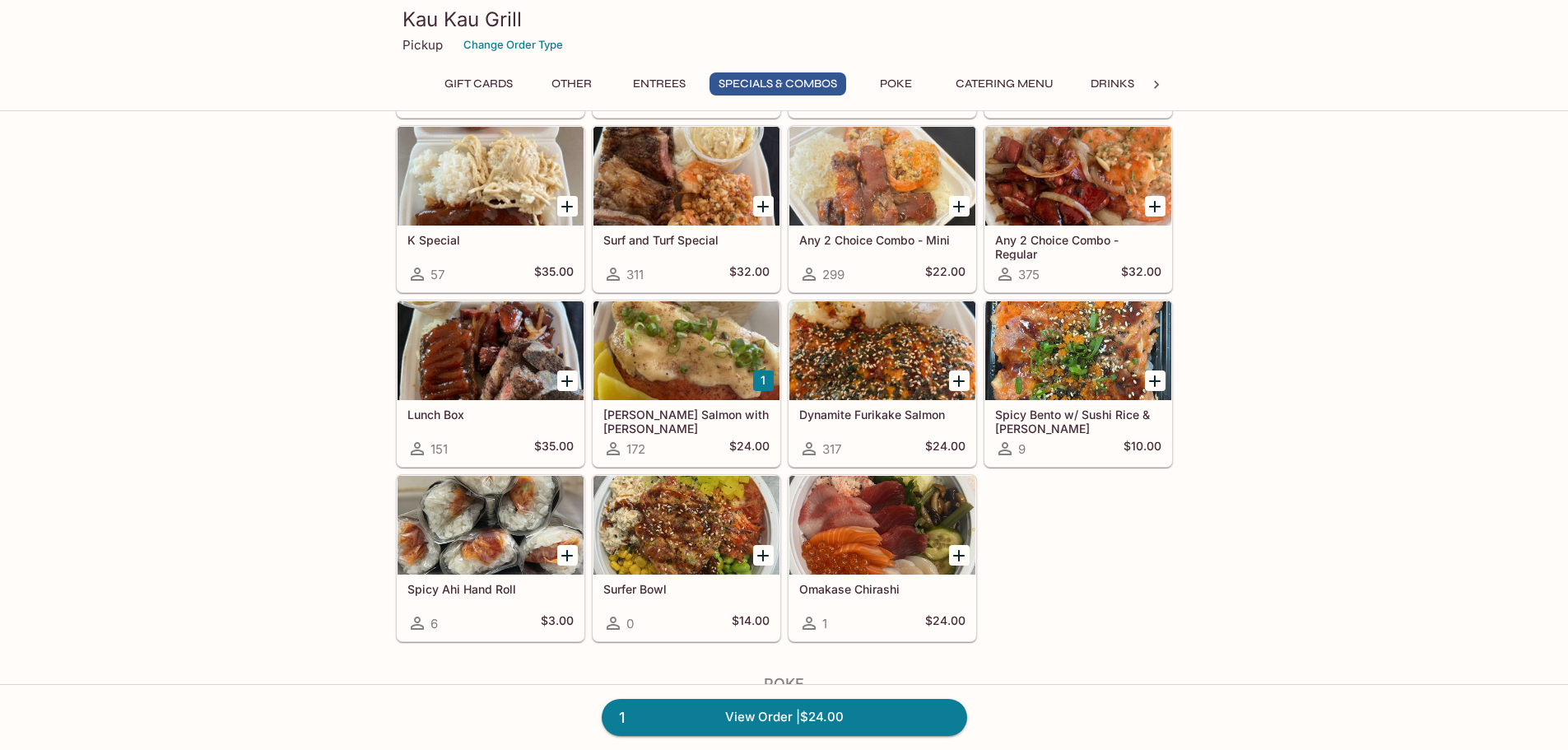
click at [701, 369] on div at bounding box center [686, 350] width 186 height 99
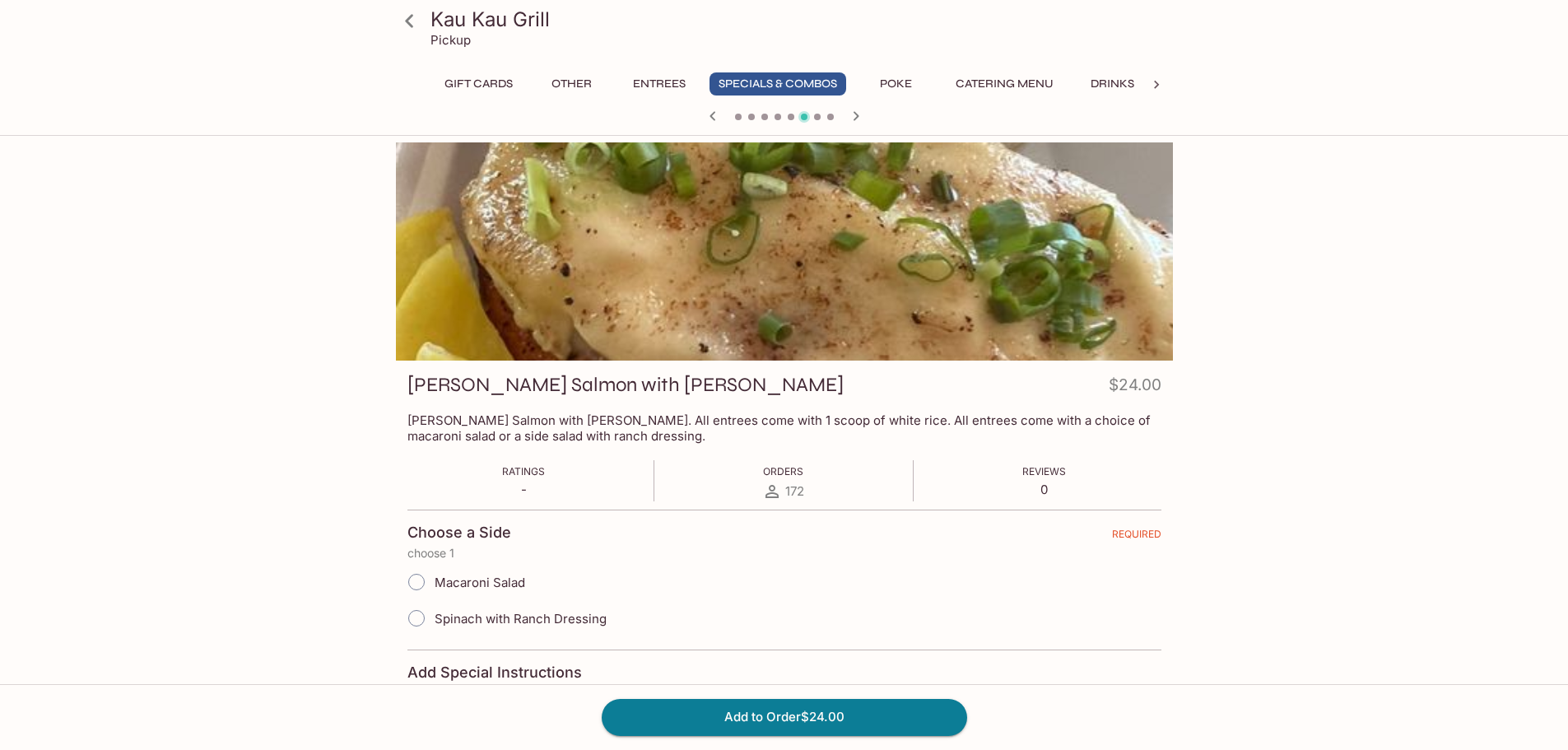
click at [418, 618] on input "Spinach with Ranch Dressing" at bounding box center [416, 618] width 34 height 34
radio input "true"
click at [793, 719] on button "Add to Order $24.00" at bounding box center [784, 717] width 365 height 36
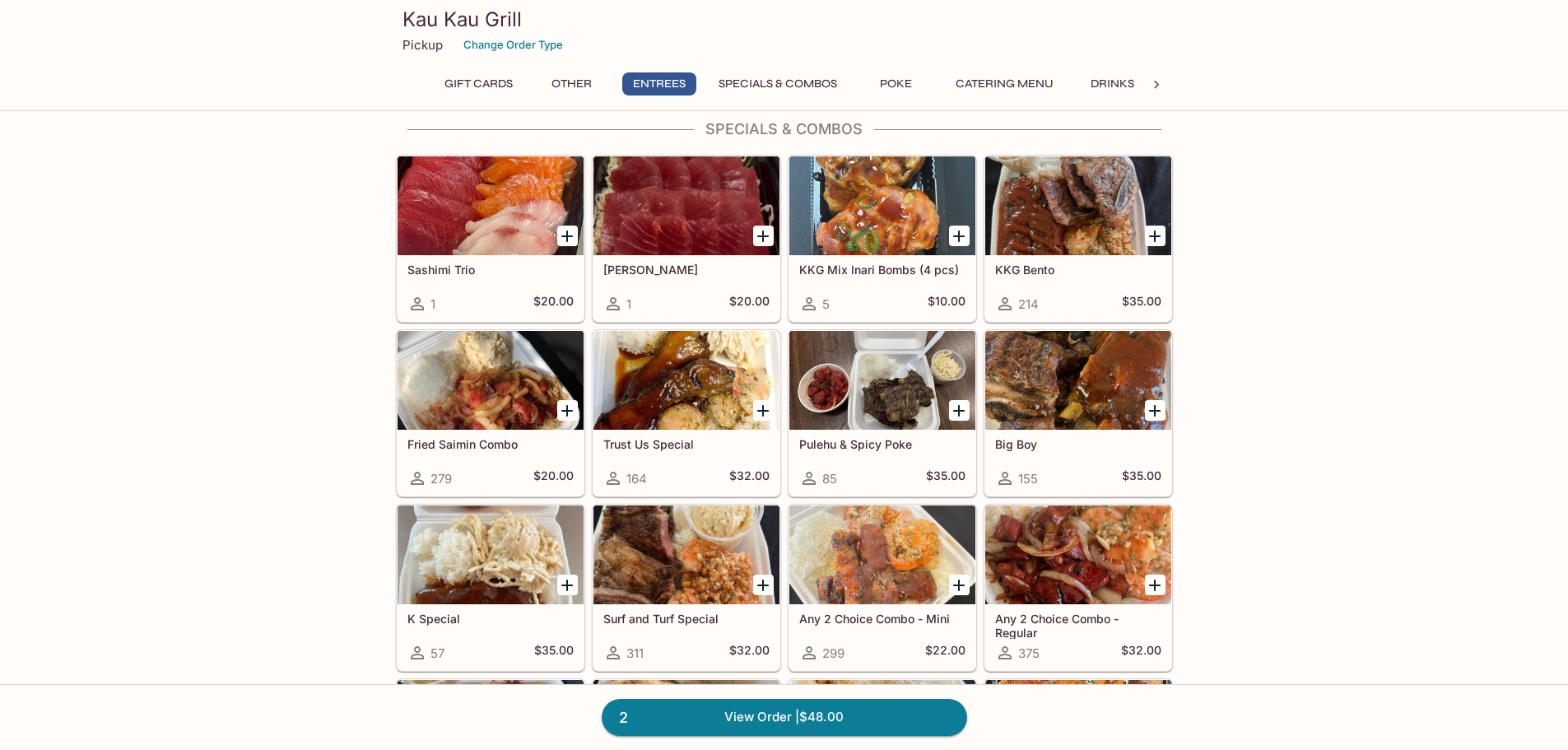
scroll to position [1894, 0]
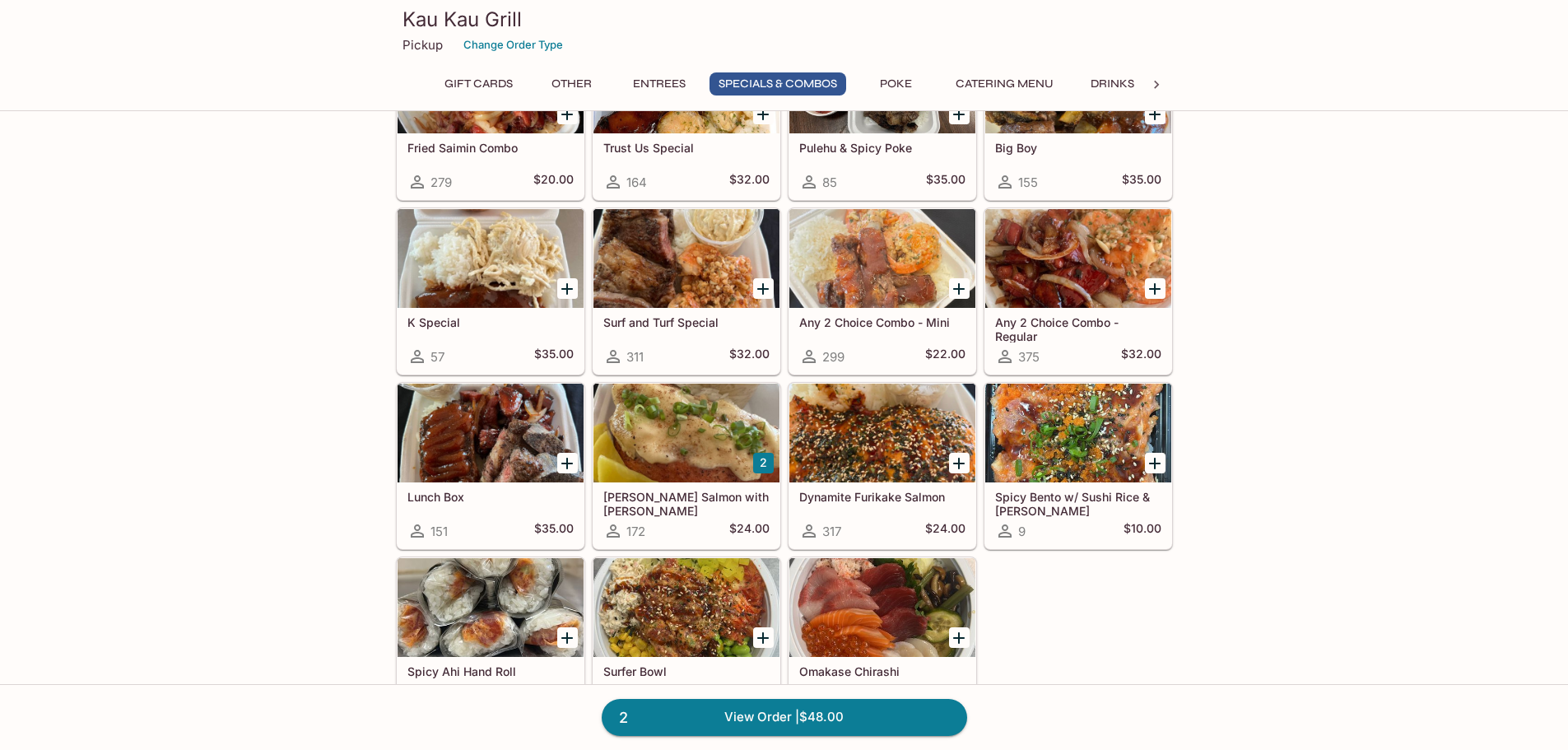
click at [864, 435] on div at bounding box center [882, 433] width 186 height 99
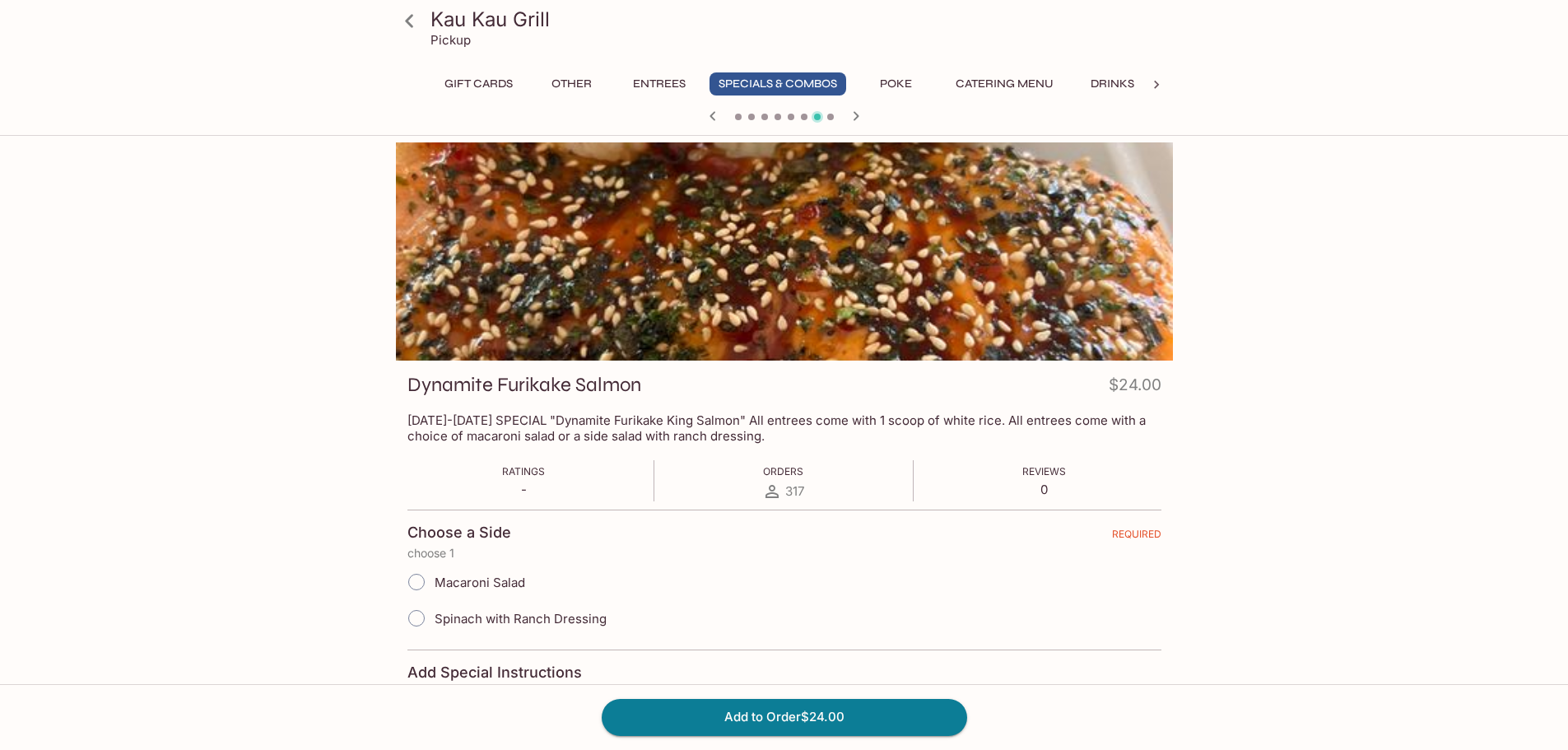
drag, startPoint x: 427, startPoint y: 573, endPoint x: 473, endPoint y: 587, distance: 48.1
click at [427, 573] on input "Macaroni Salad" at bounding box center [416, 582] width 34 height 34
radio input "true"
click at [864, 719] on button "Add to Order $24.00" at bounding box center [784, 717] width 365 height 36
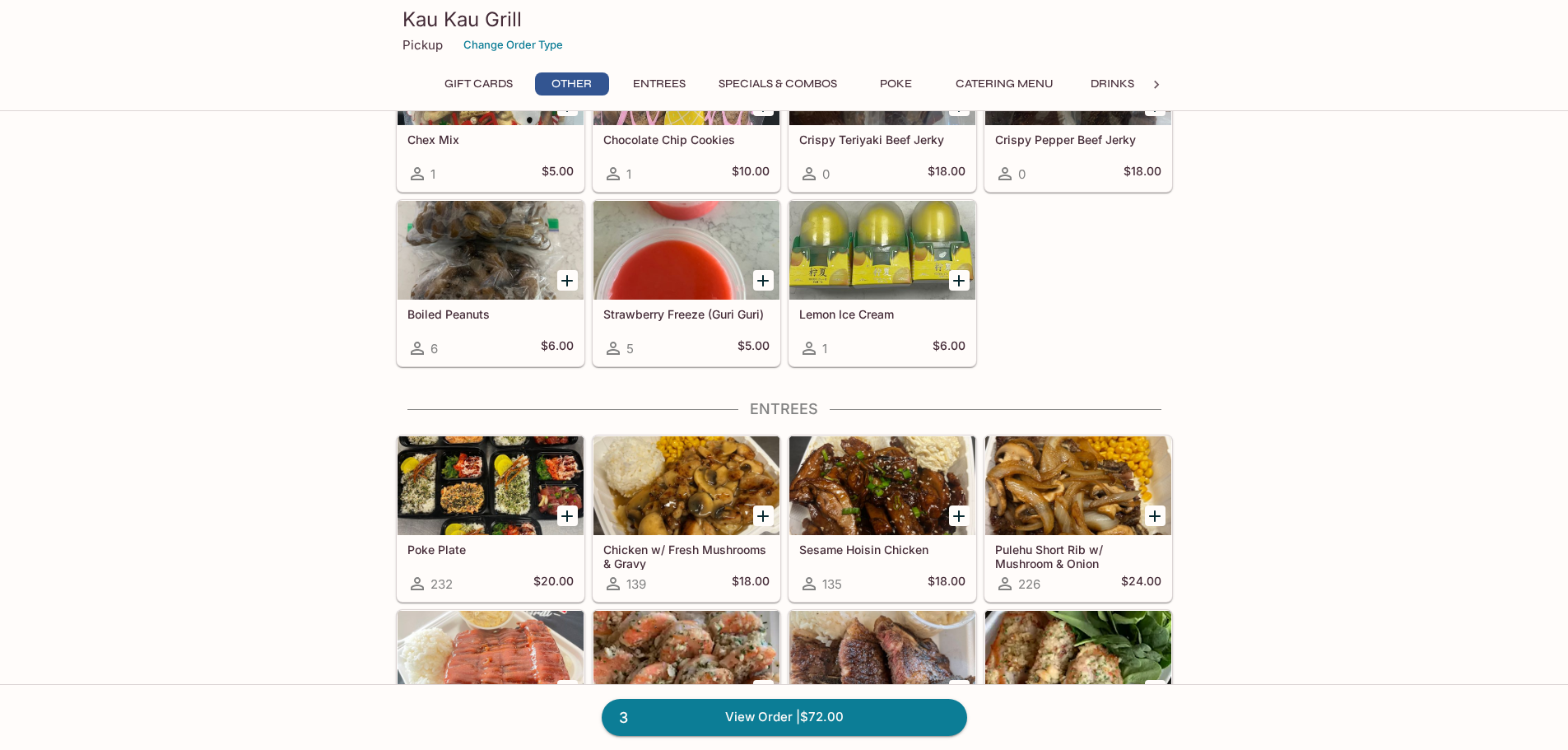
scroll to position [576, 0]
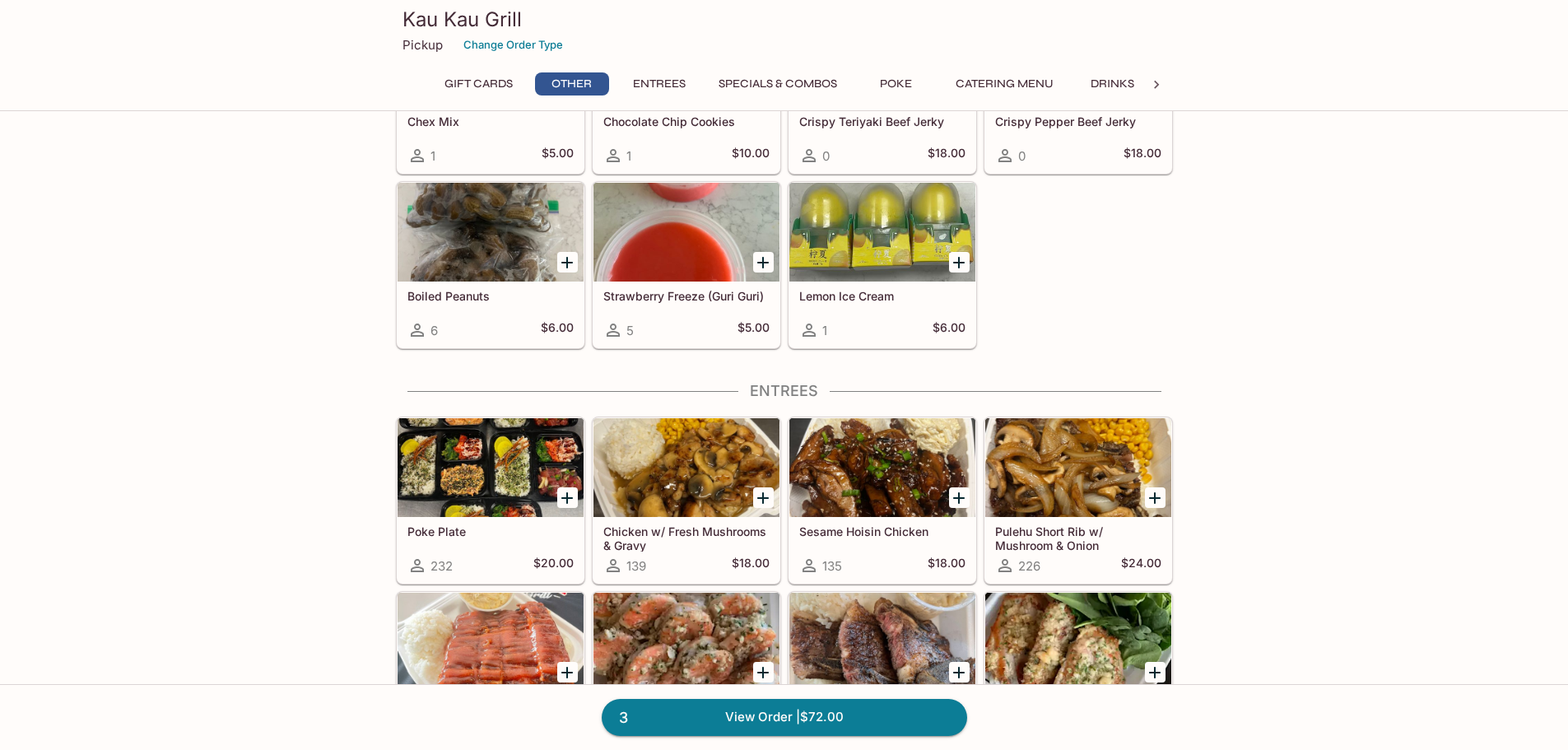
click at [515, 468] on div at bounding box center [490, 467] width 186 height 99
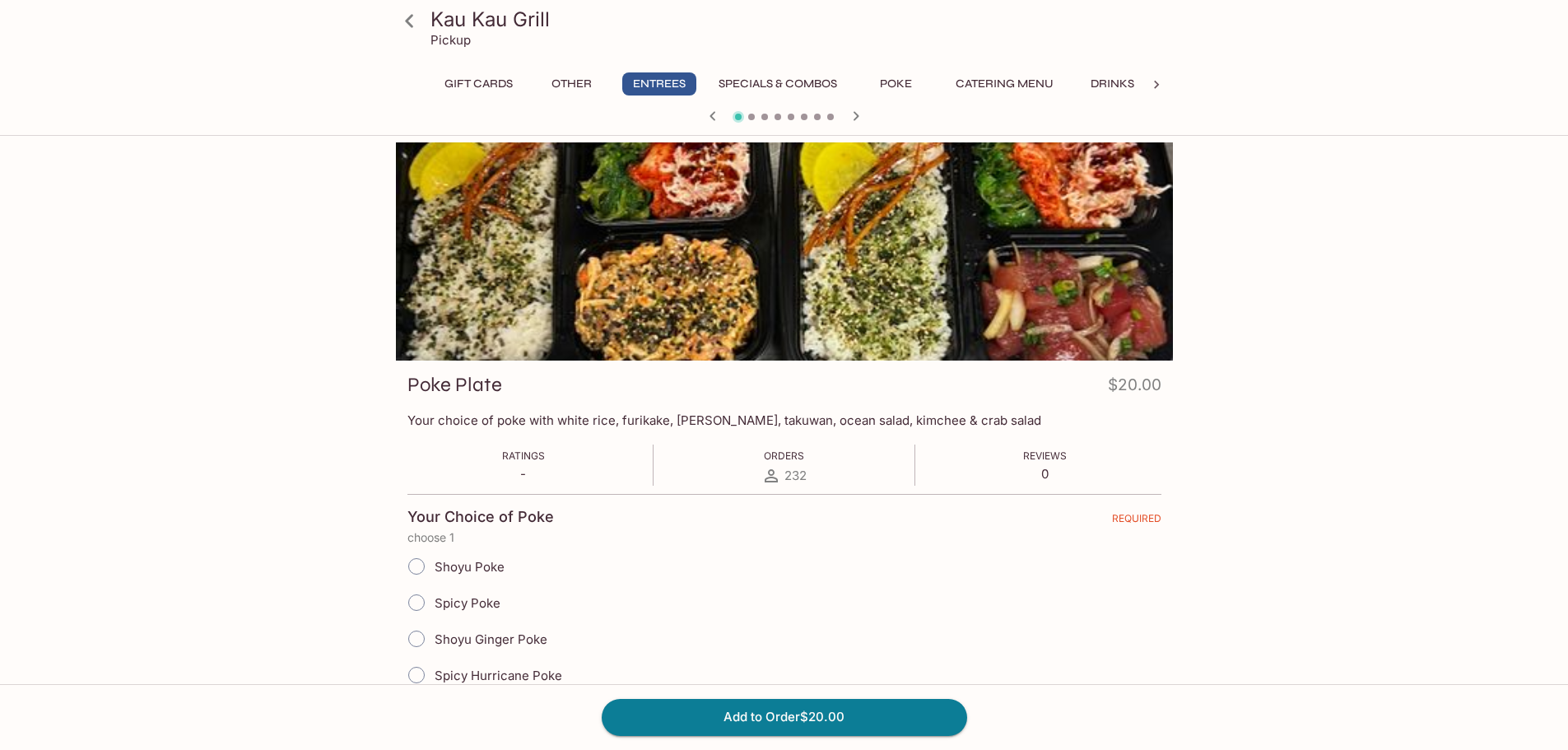
scroll to position [164, 0]
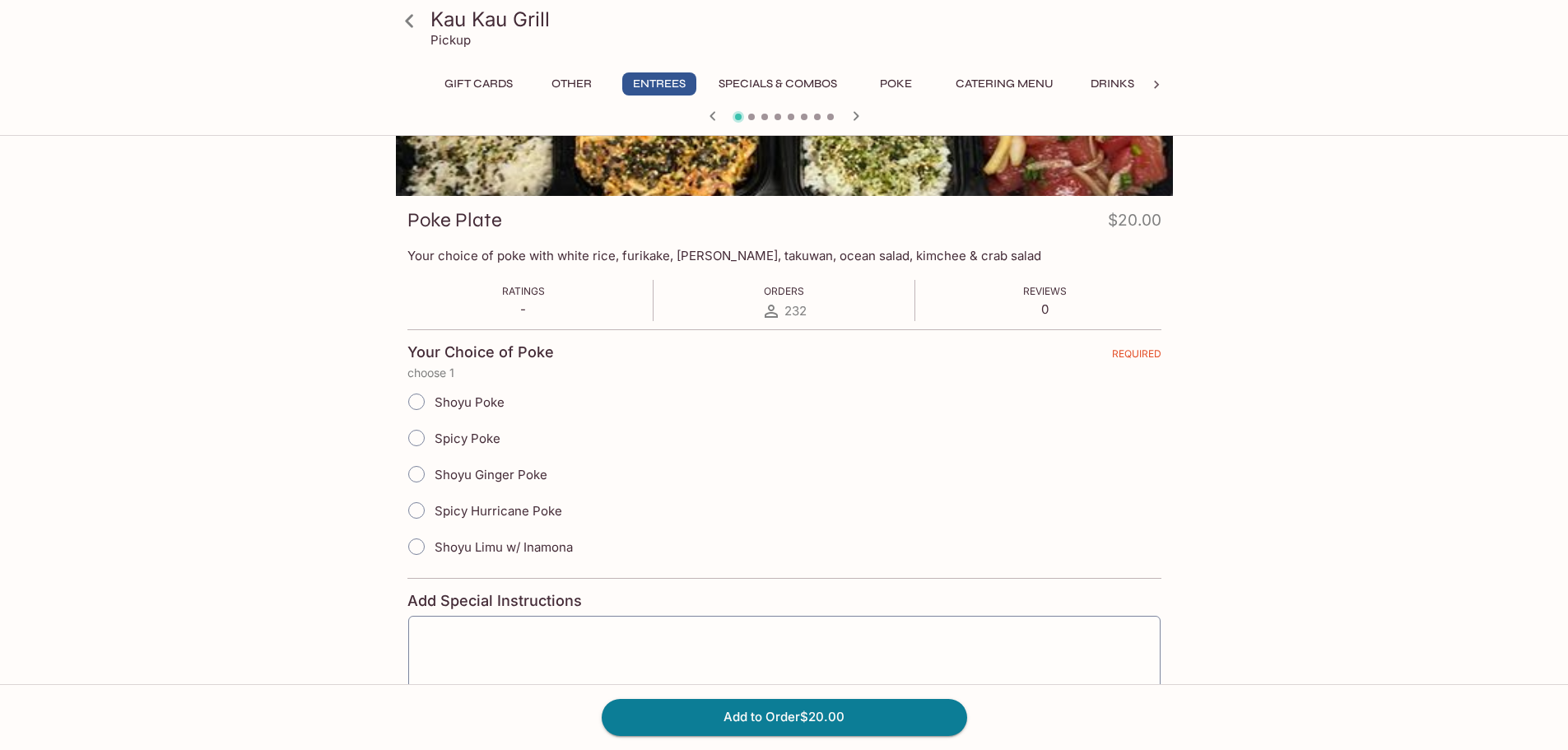
click at [423, 506] on input "Spicy Hurricane Poke" at bounding box center [416, 511] width 34 height 34
radio input "true"
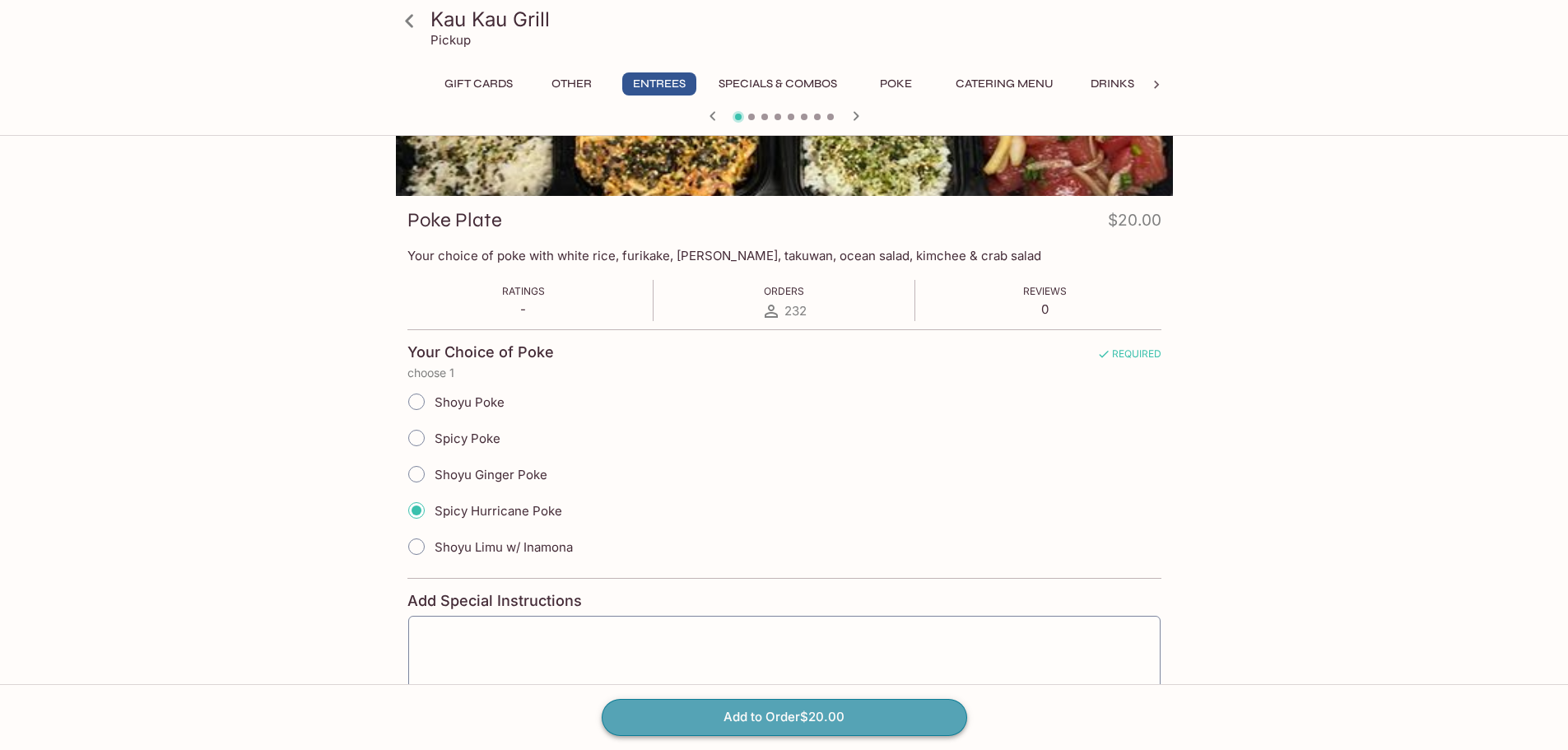
click at [799, 721] on button "Add to Order $20.00" at bounding box center [784, 717] width 365 height 36
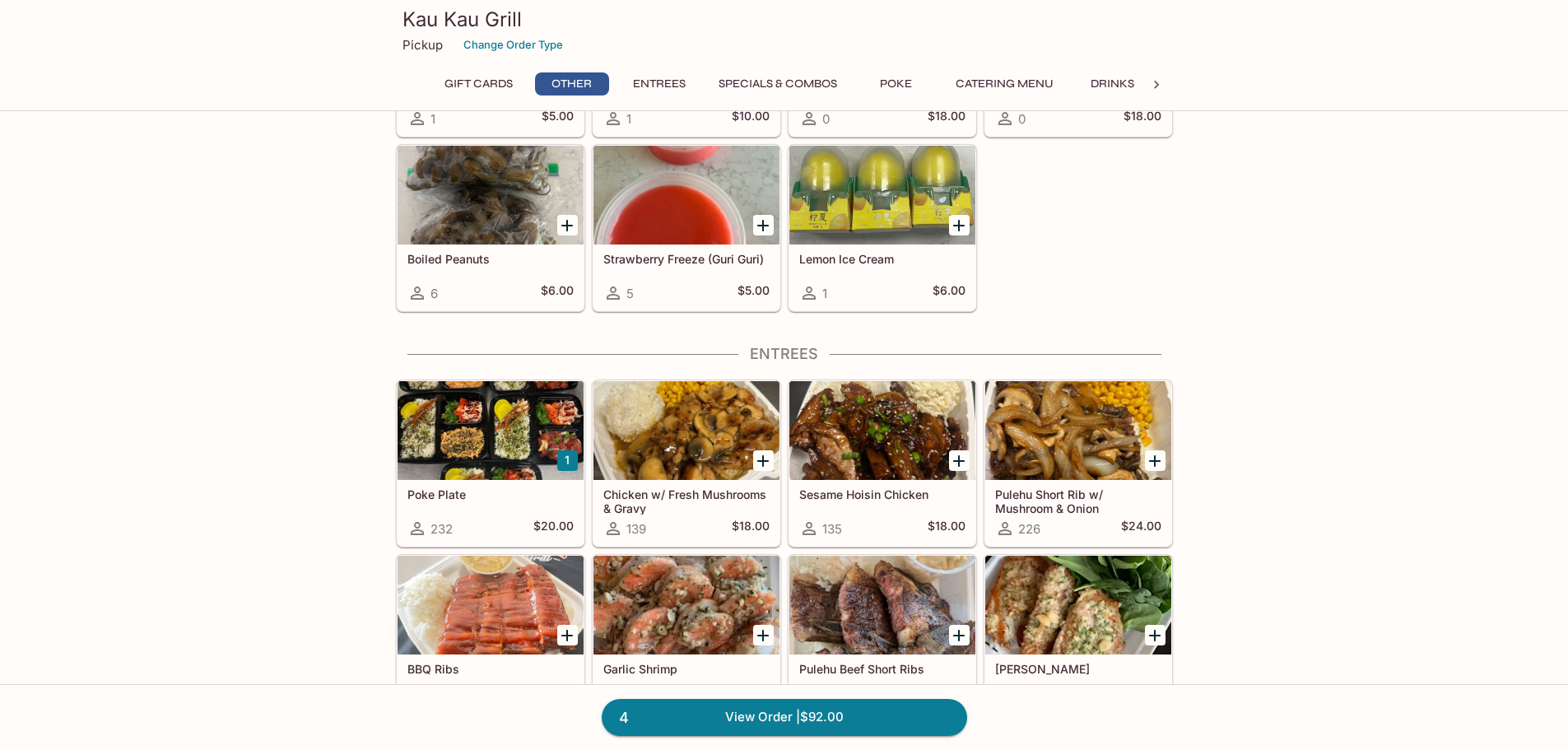
scroll to position [741, 0]
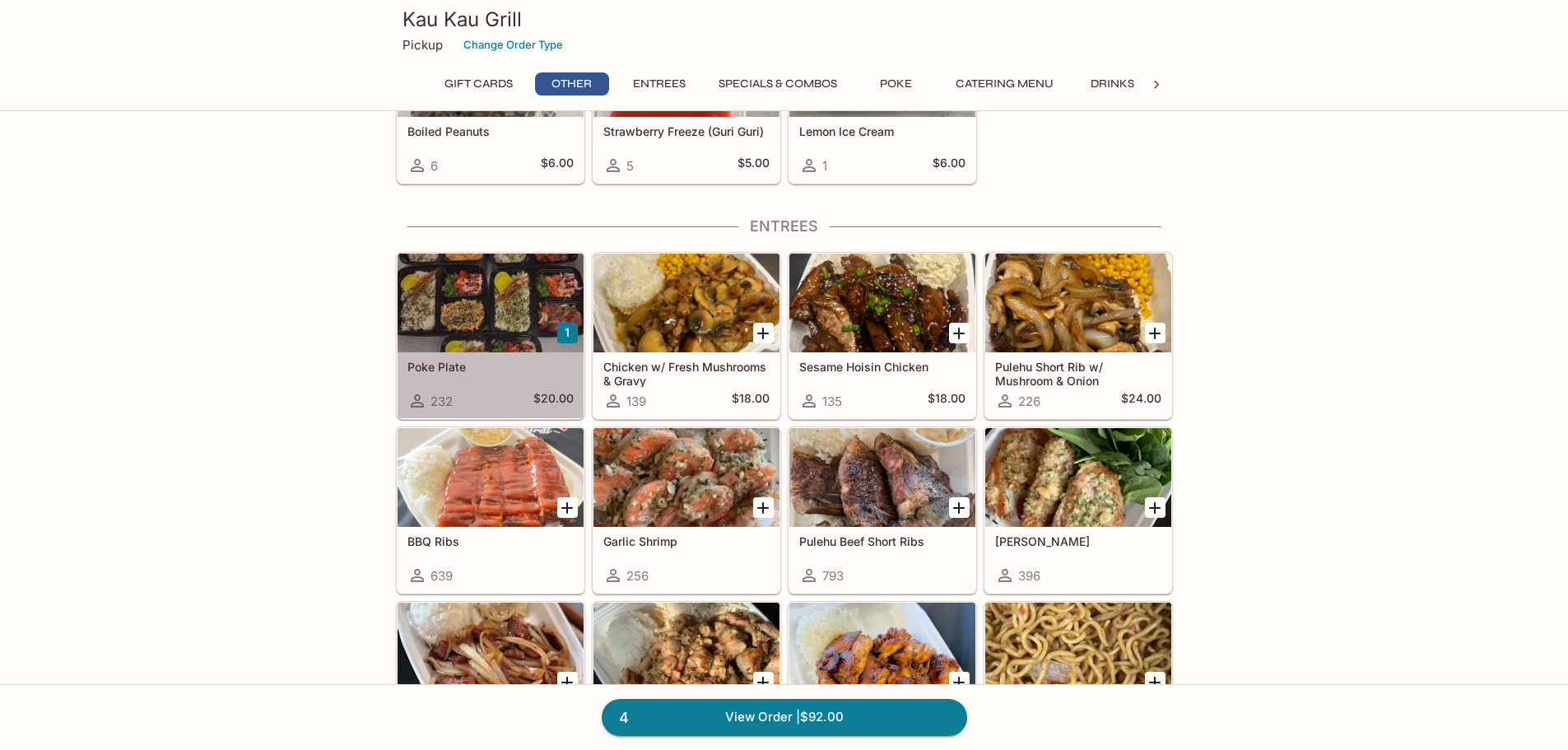
click at [481, 293] on div at bounding box center [490, 303] width 186 height 99
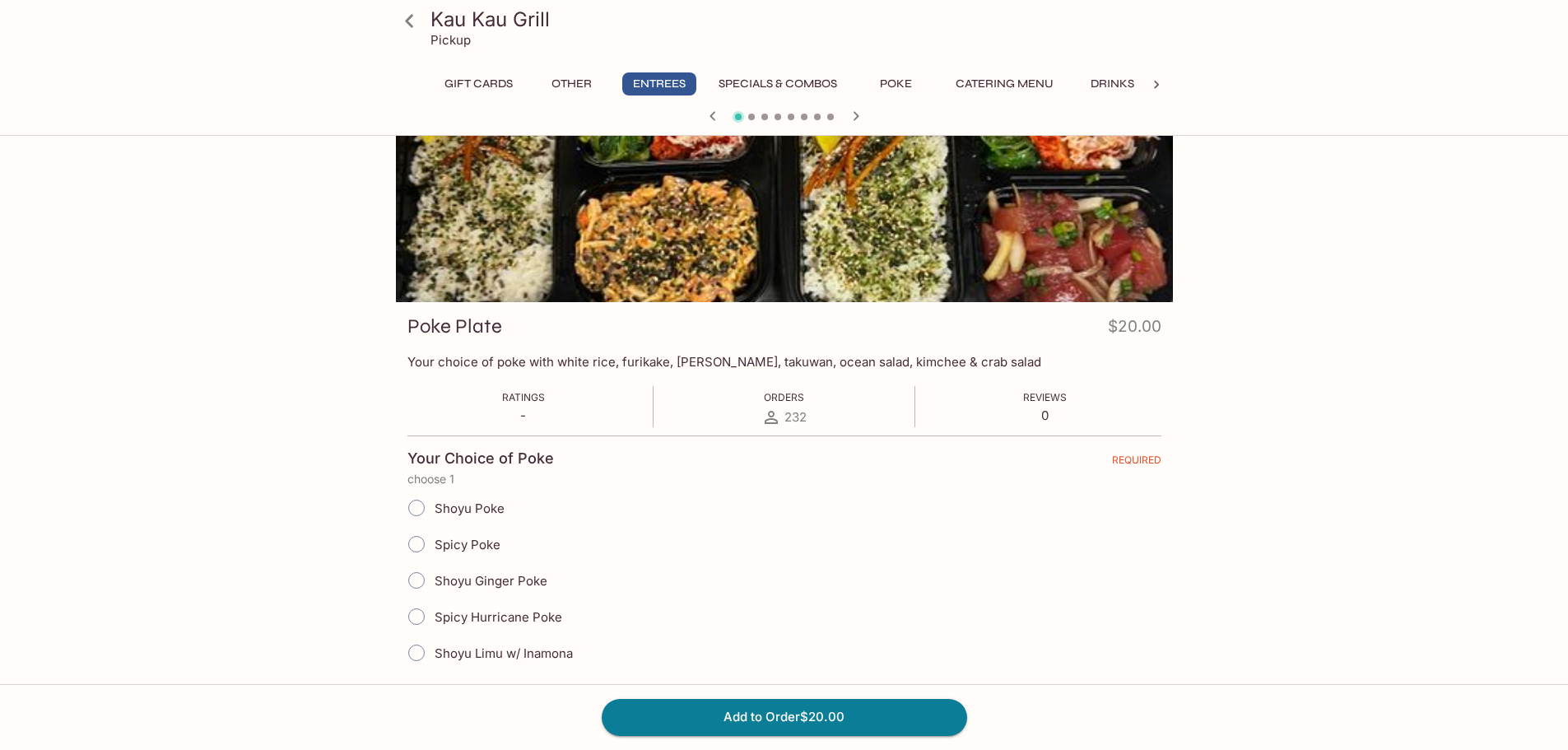
scroll to position [83, 0]
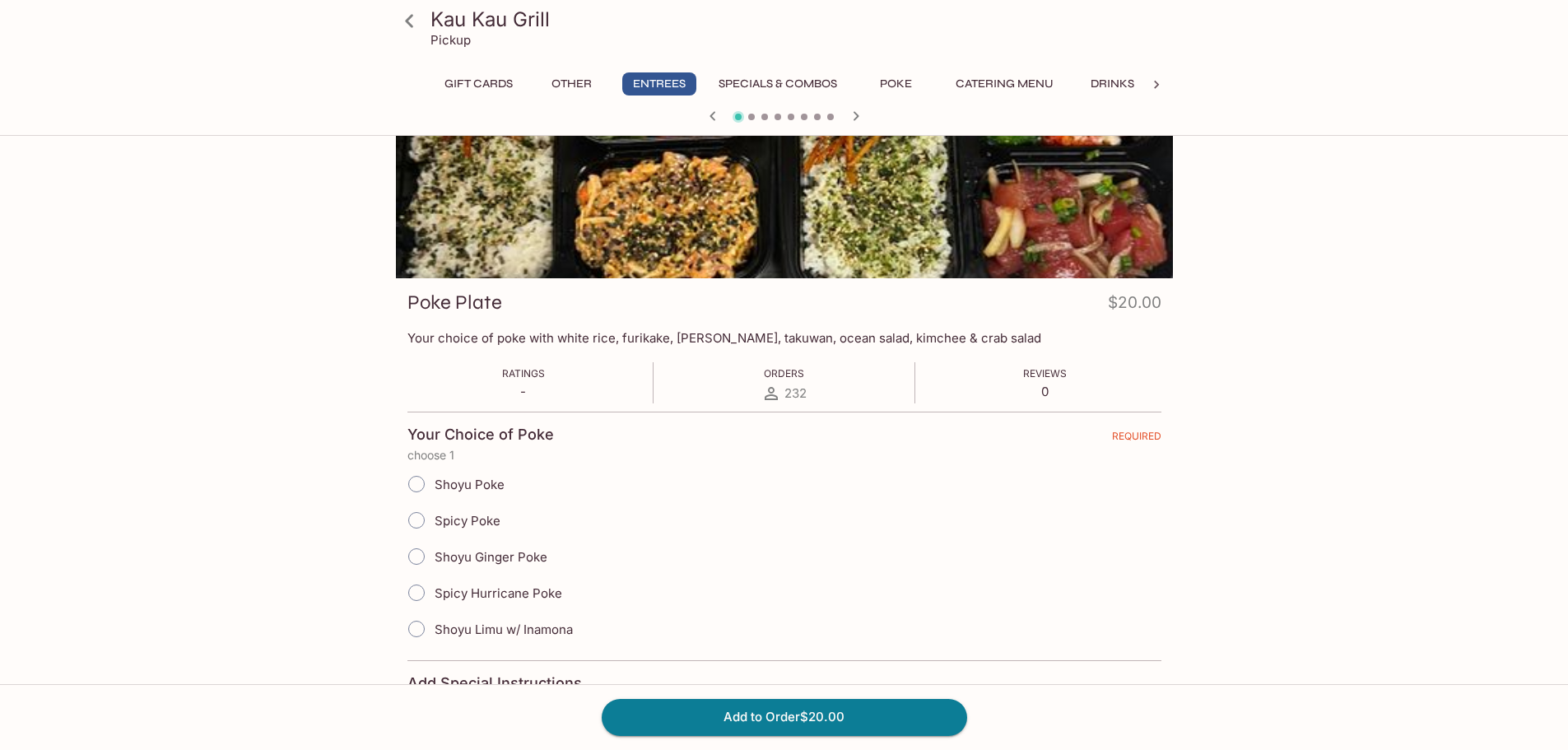
click at [423, 522] on input "Spicy Poke" at bounding box center [416, 520] width 34 height 34
radio input "true"
click at [795, 719] on button "Add to Order $20.00" at bounding box center [784, 717] width 365 height 36
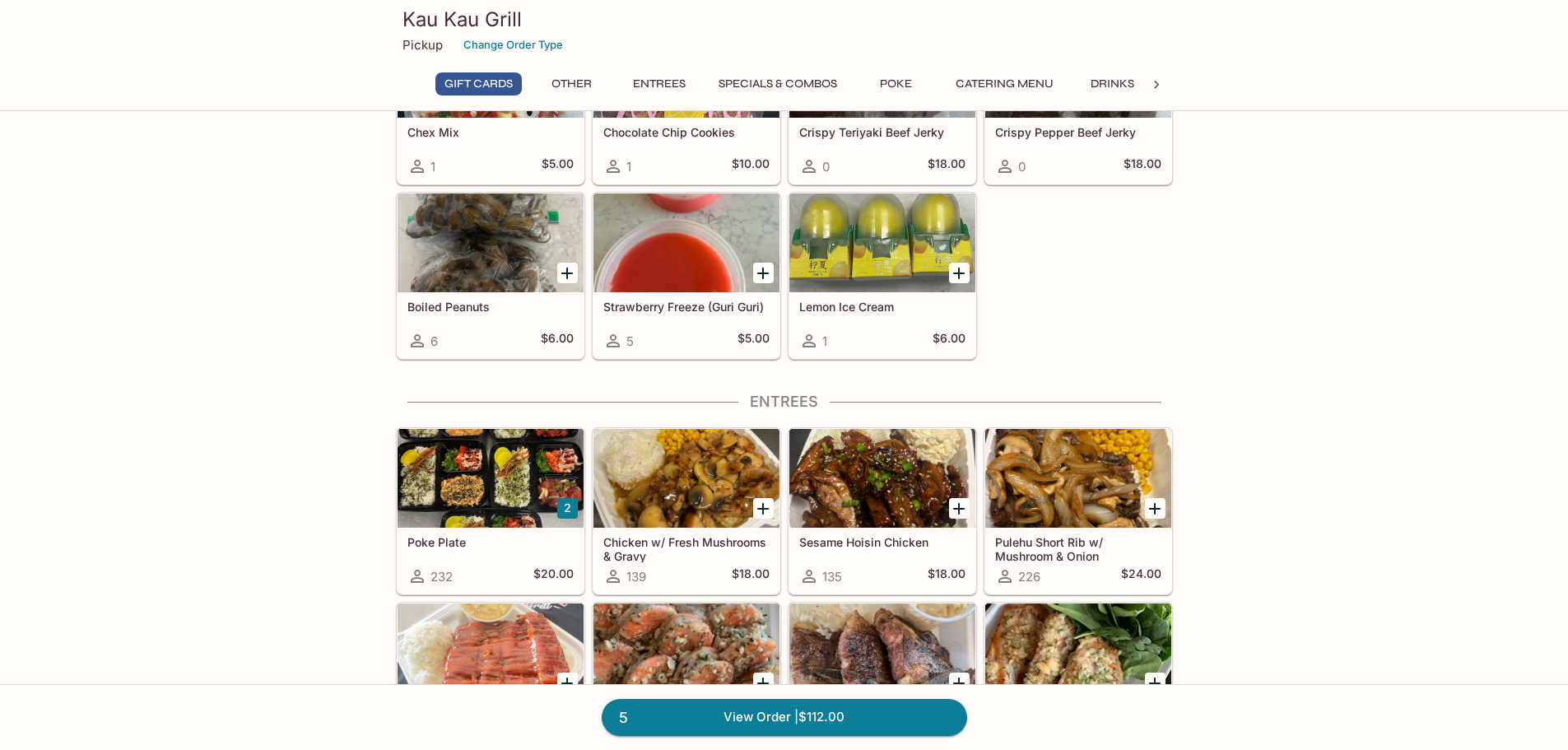
scroll to position [659, 0]
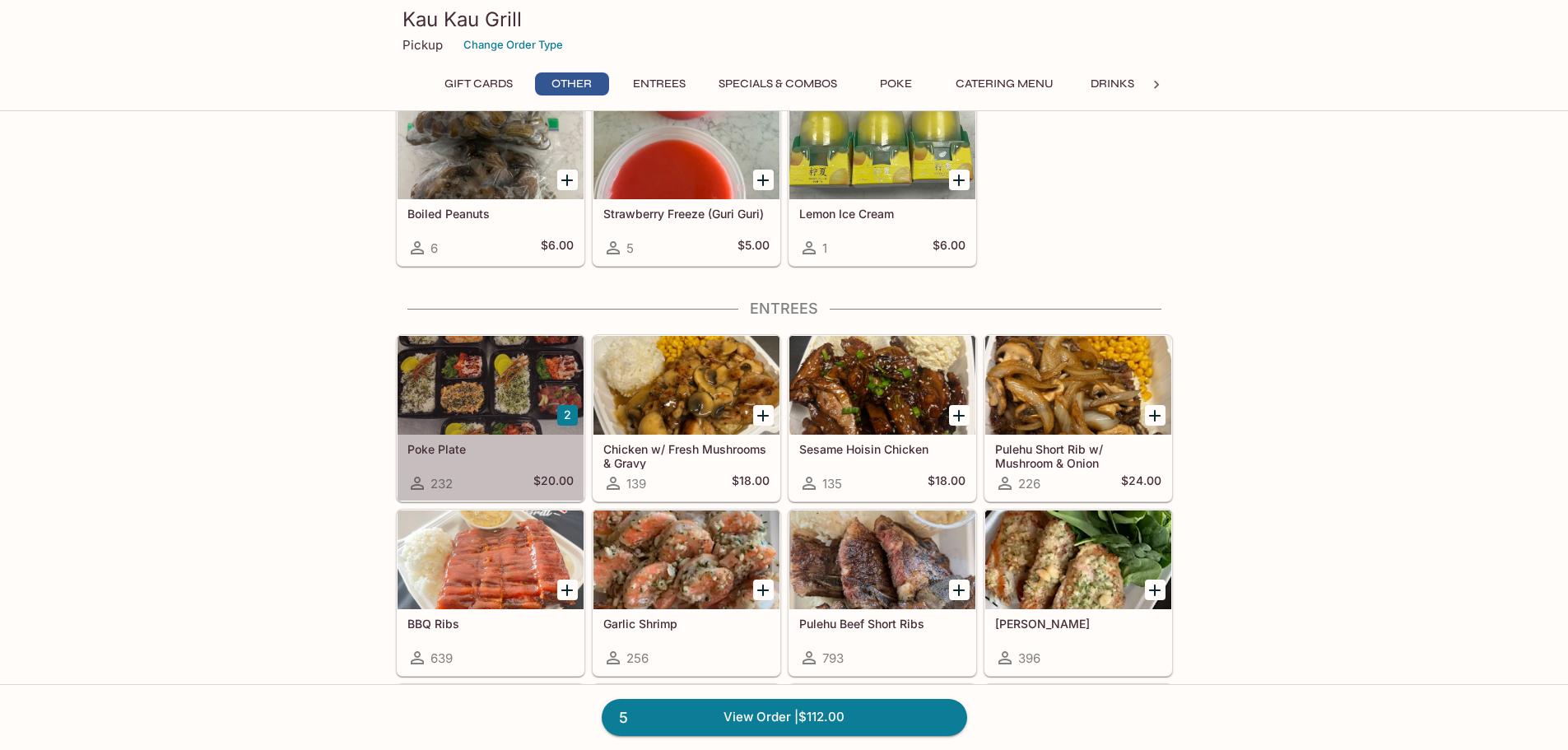
click at [488, 372] on div at bounding box center [490, 385] width 186 height 99
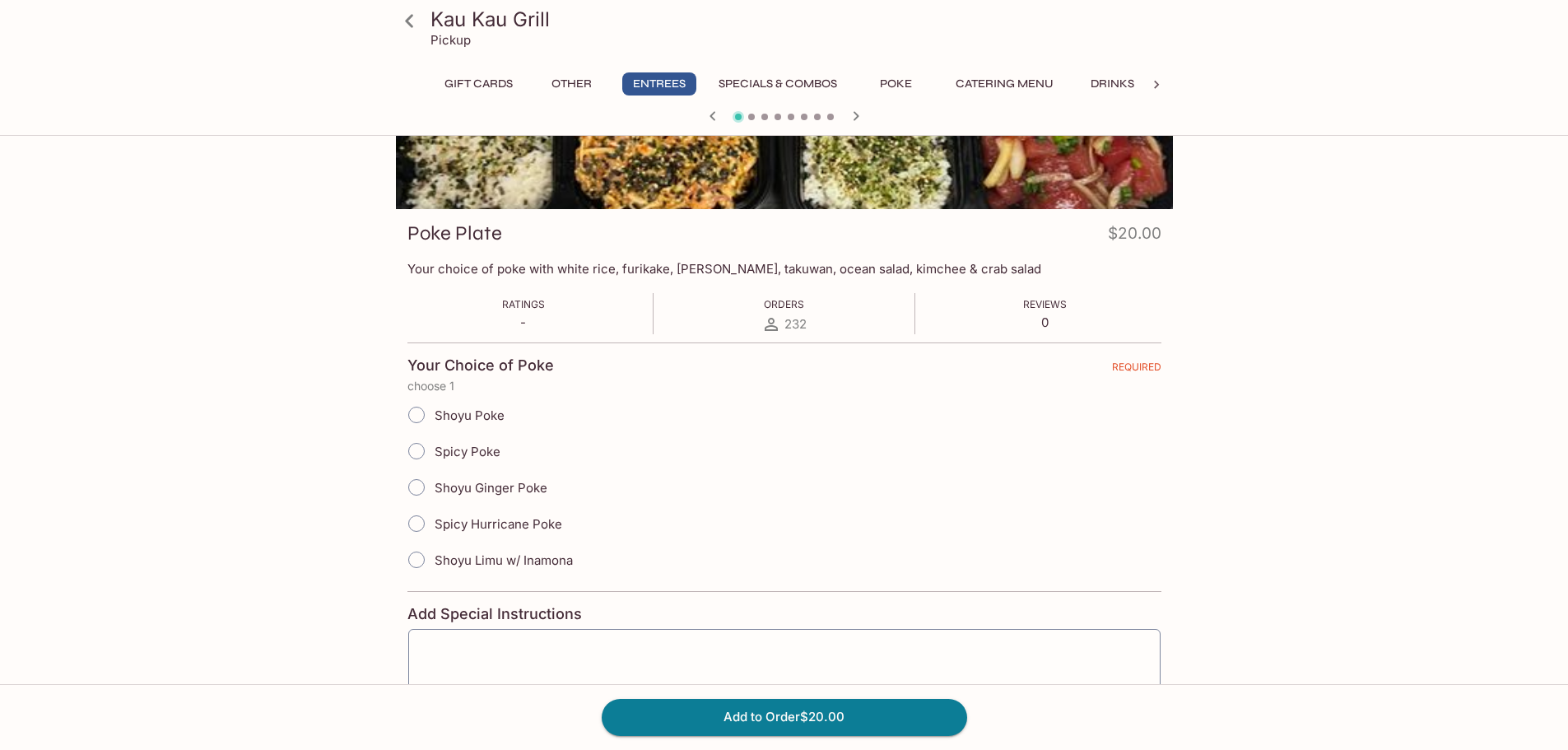
scroll to position [275, 0]
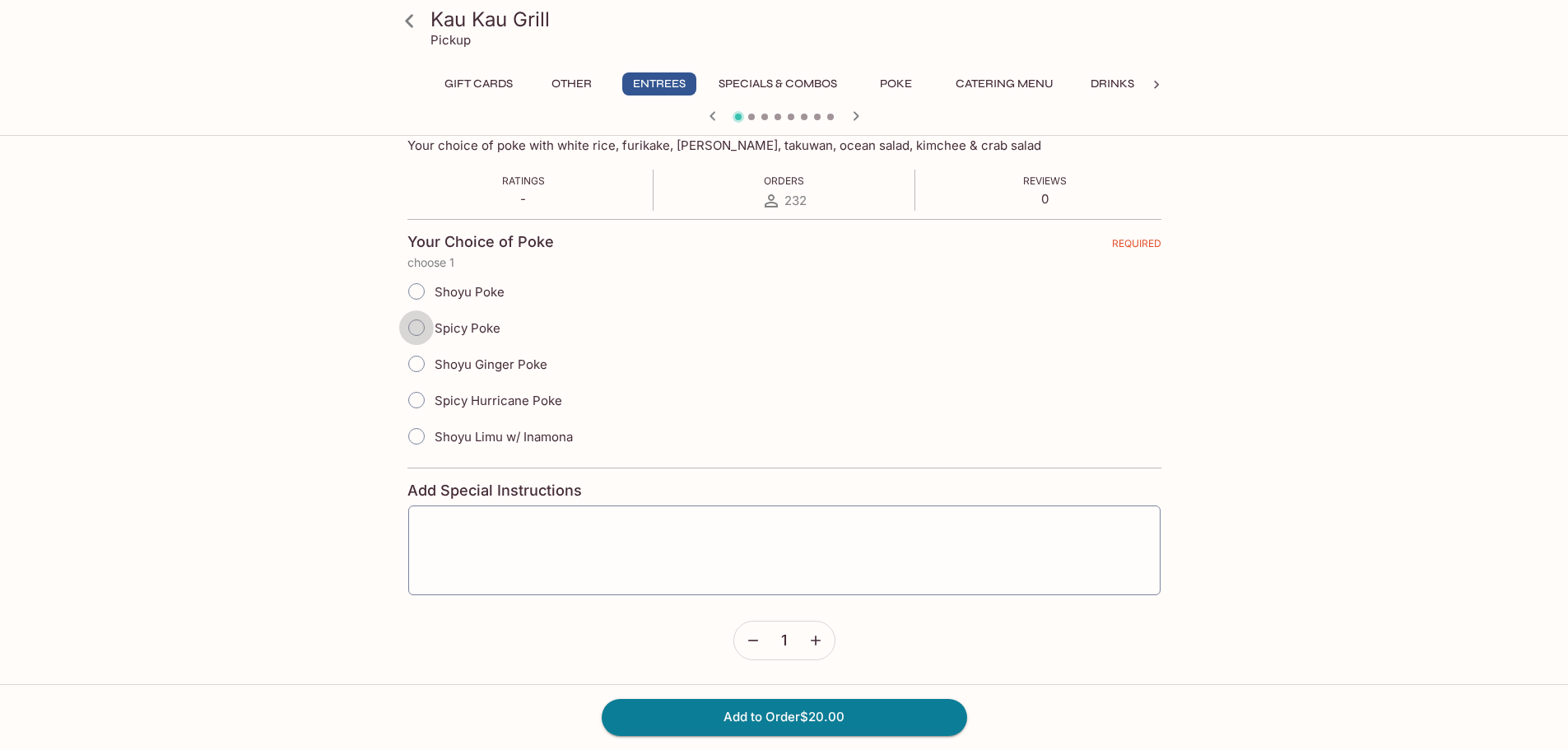
click at [420, 329] on input "Spicy Poke" at bounding box center [416, 328] width 34 height 34
radio input "true"
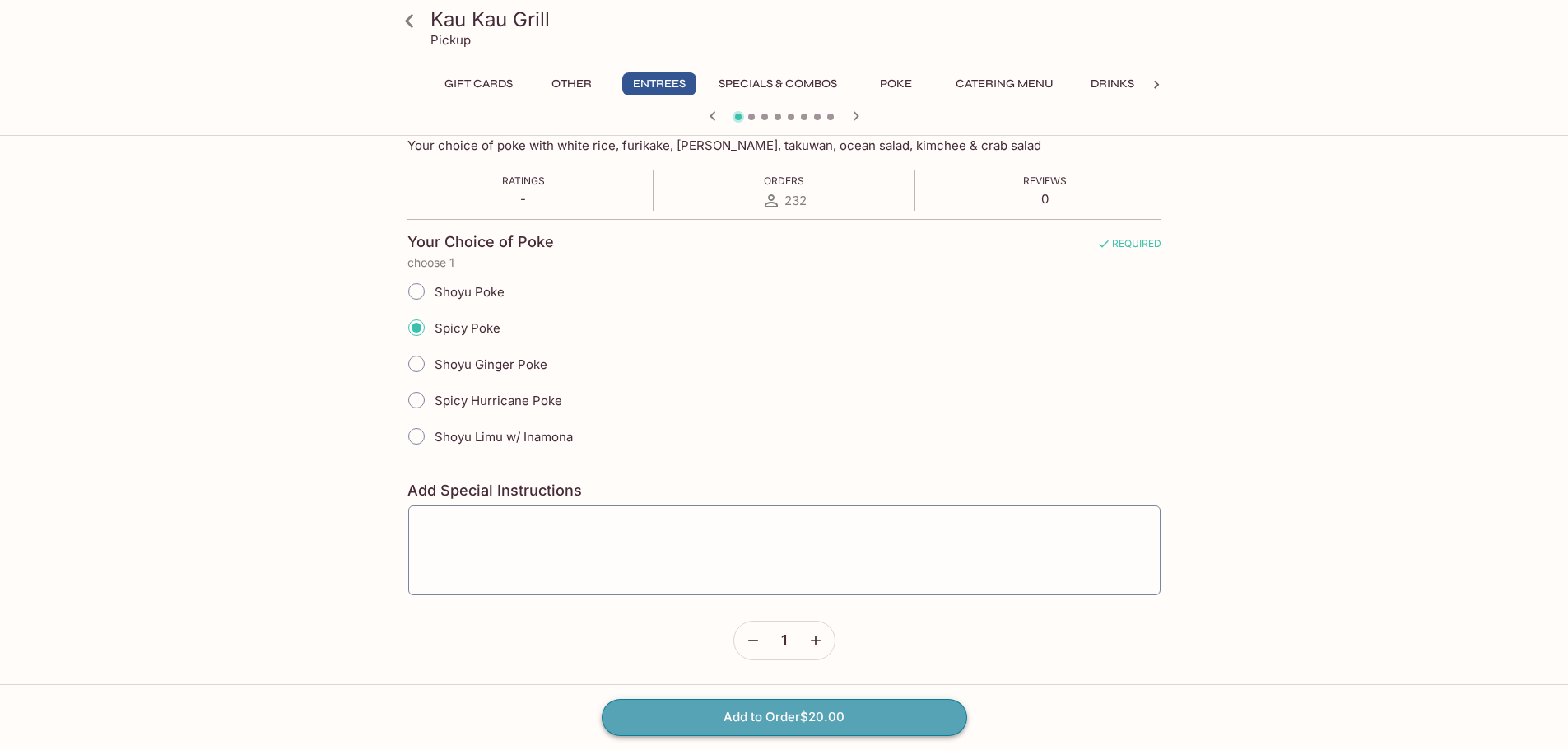
click at [823, 713] on button "Add to Order $20.00" at bounding box center [784, 717] width 365 height 36
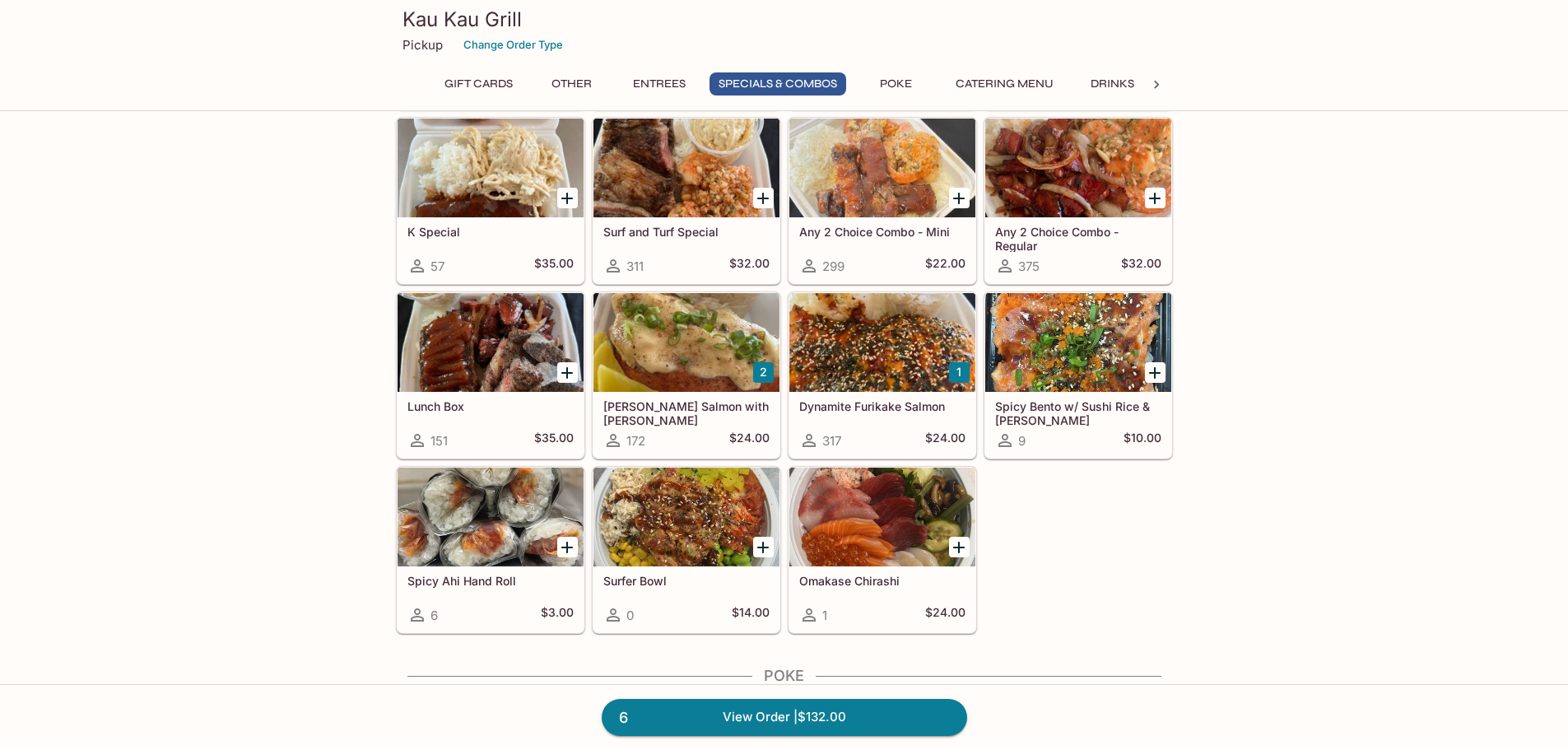
scroll to position [1956, 0]
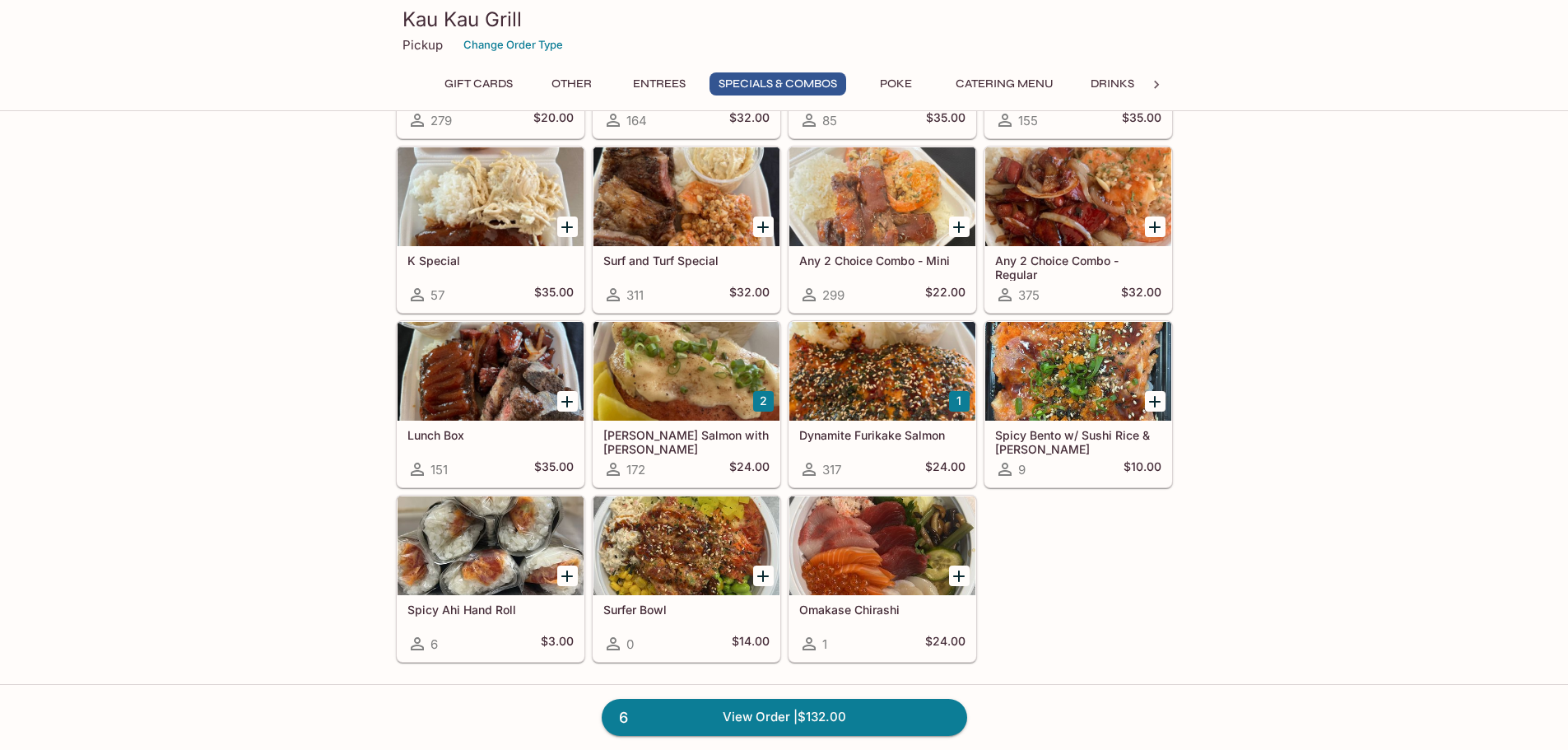
click at [1039, 390] on div at bounding box center [1078, 371] width 186 height 99
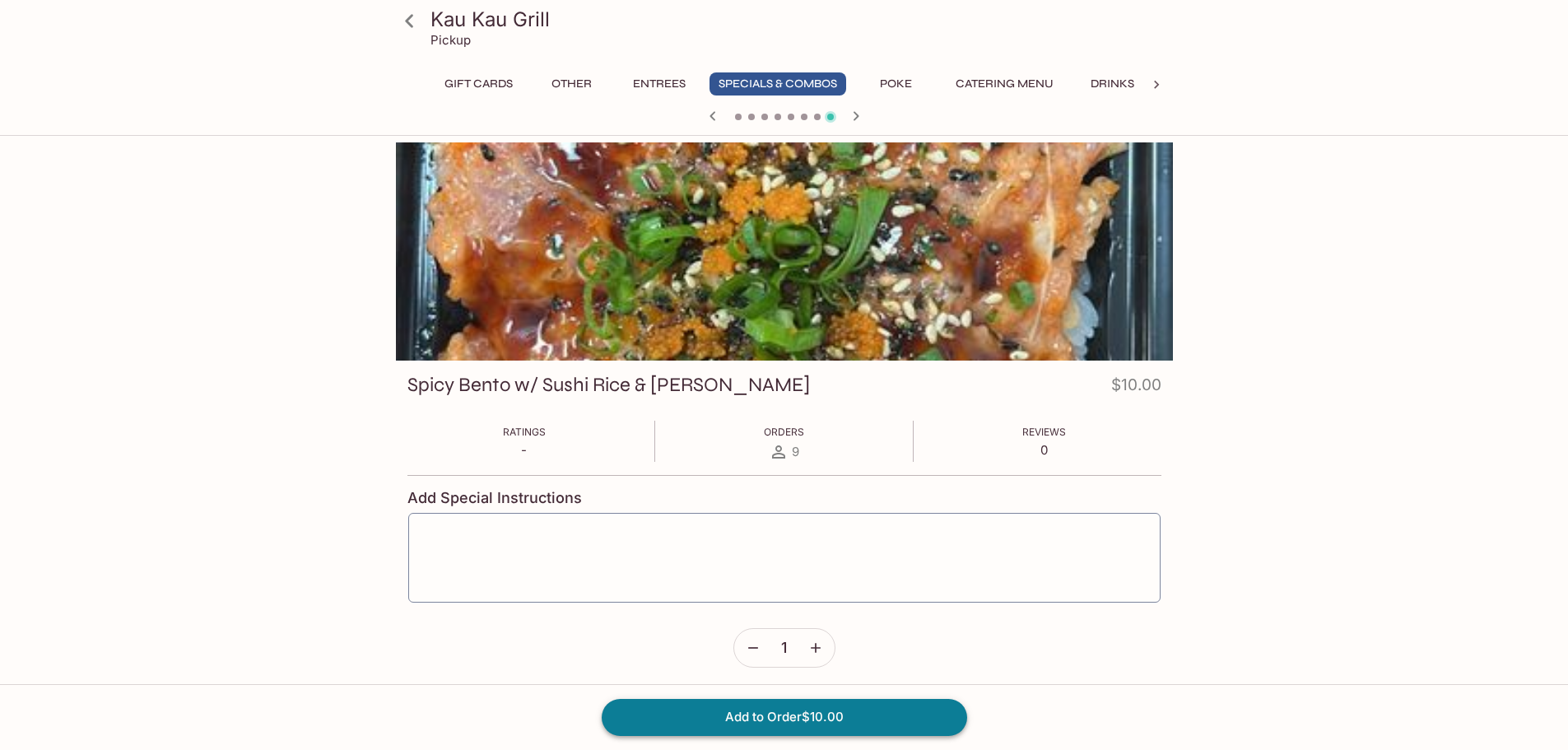
click at [789, 714] on button "Add to Order $10.00" at bounding box center [784, 717] width 365 height 36
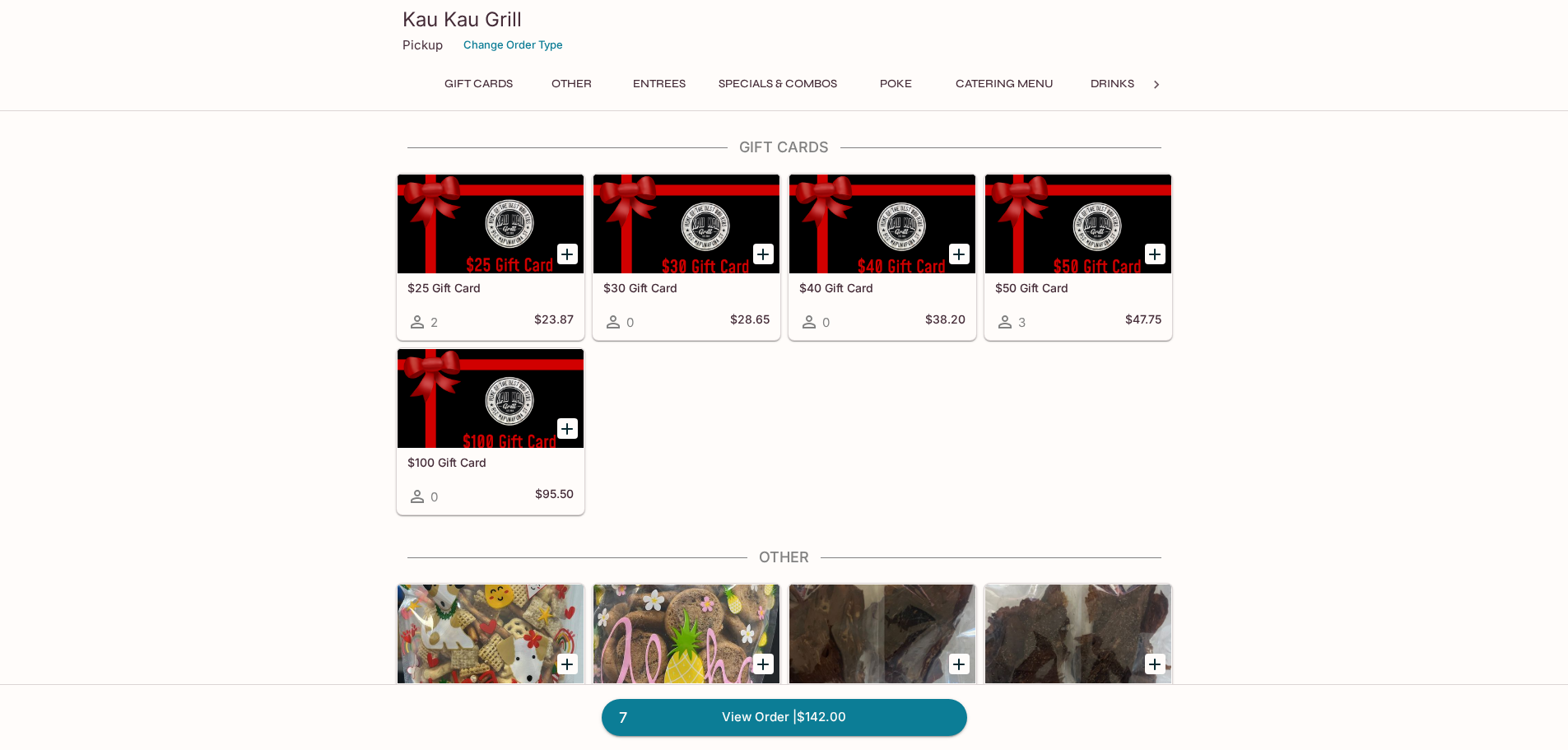
click at [1109, 75] on button "Drinks" at bounding box center [1112, 83] width 74 height 23
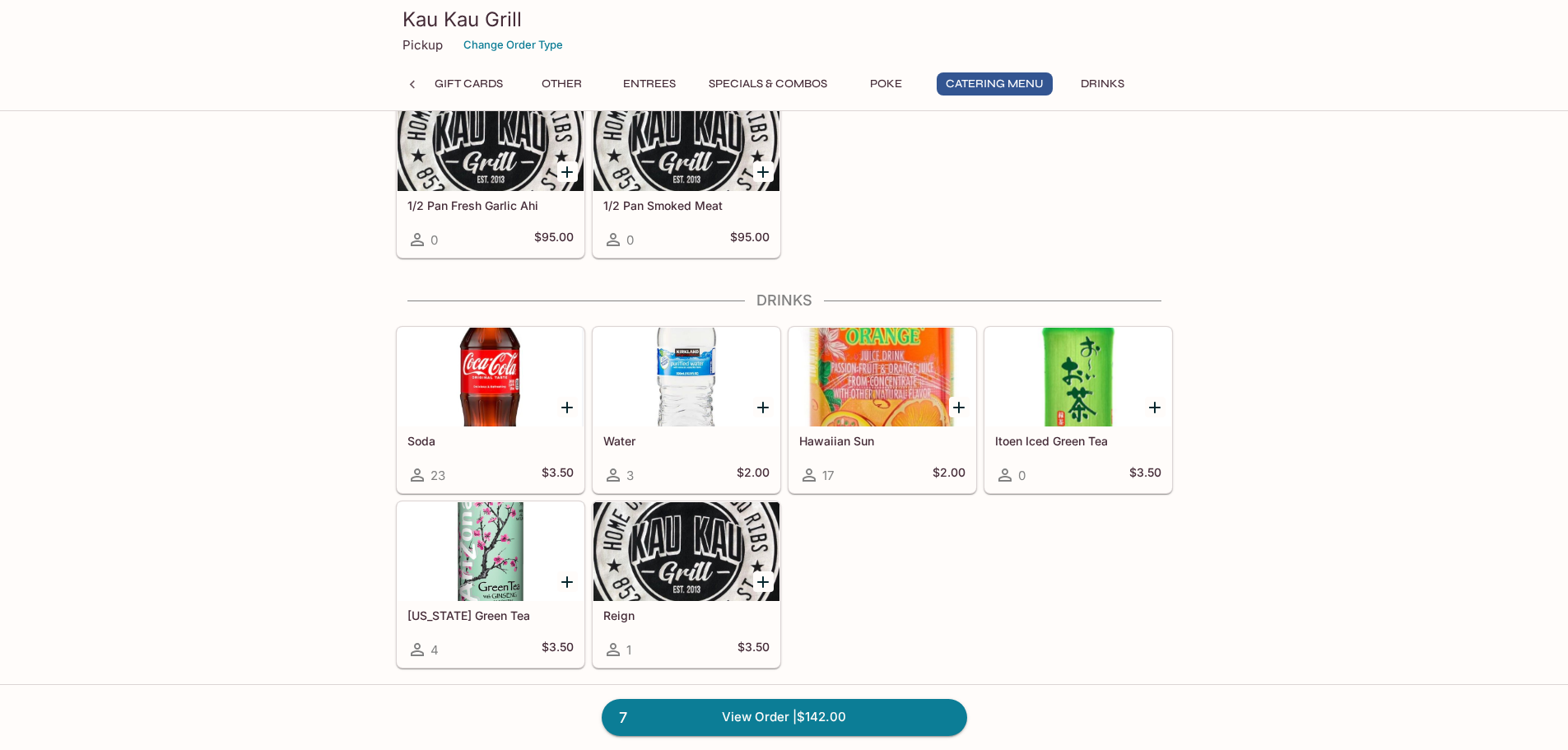
scroll to position [3356, 0]
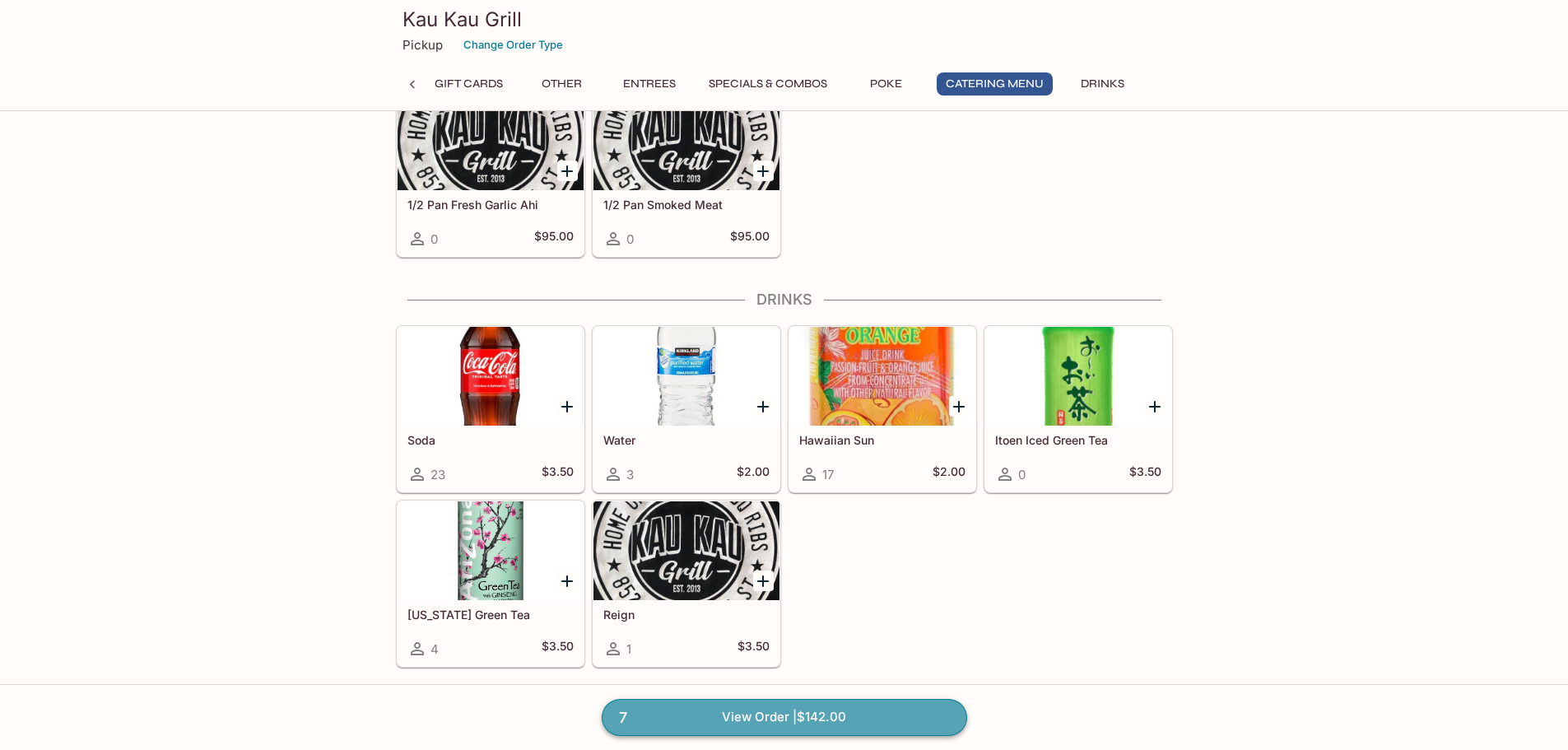
click at [794, 720] on link "7 View Order | $142.00" at bounding box center [784, 717] width 365 height 36
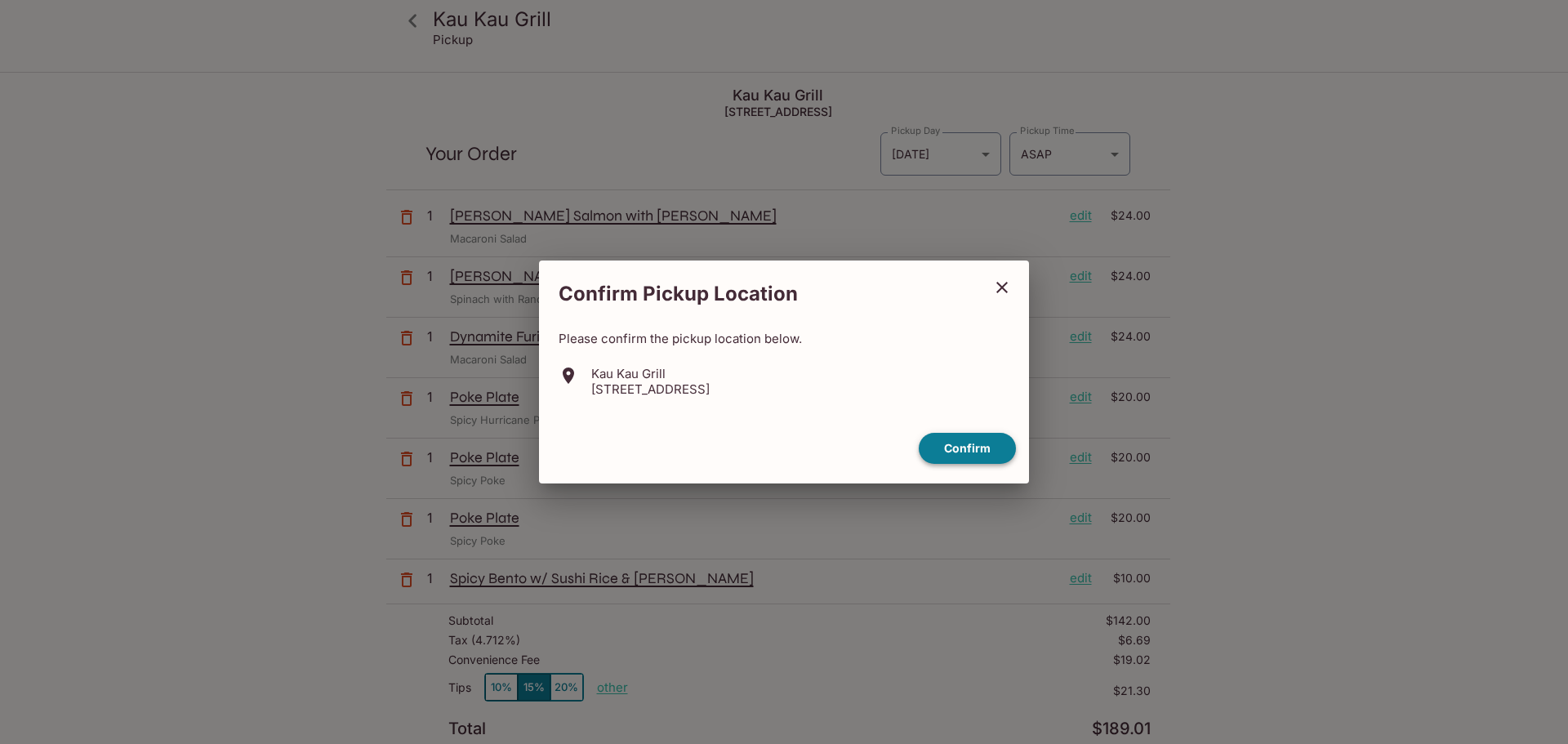
click at [968, 439] on button "Confirm" at bounding box center [967, 448] width 97 height 32
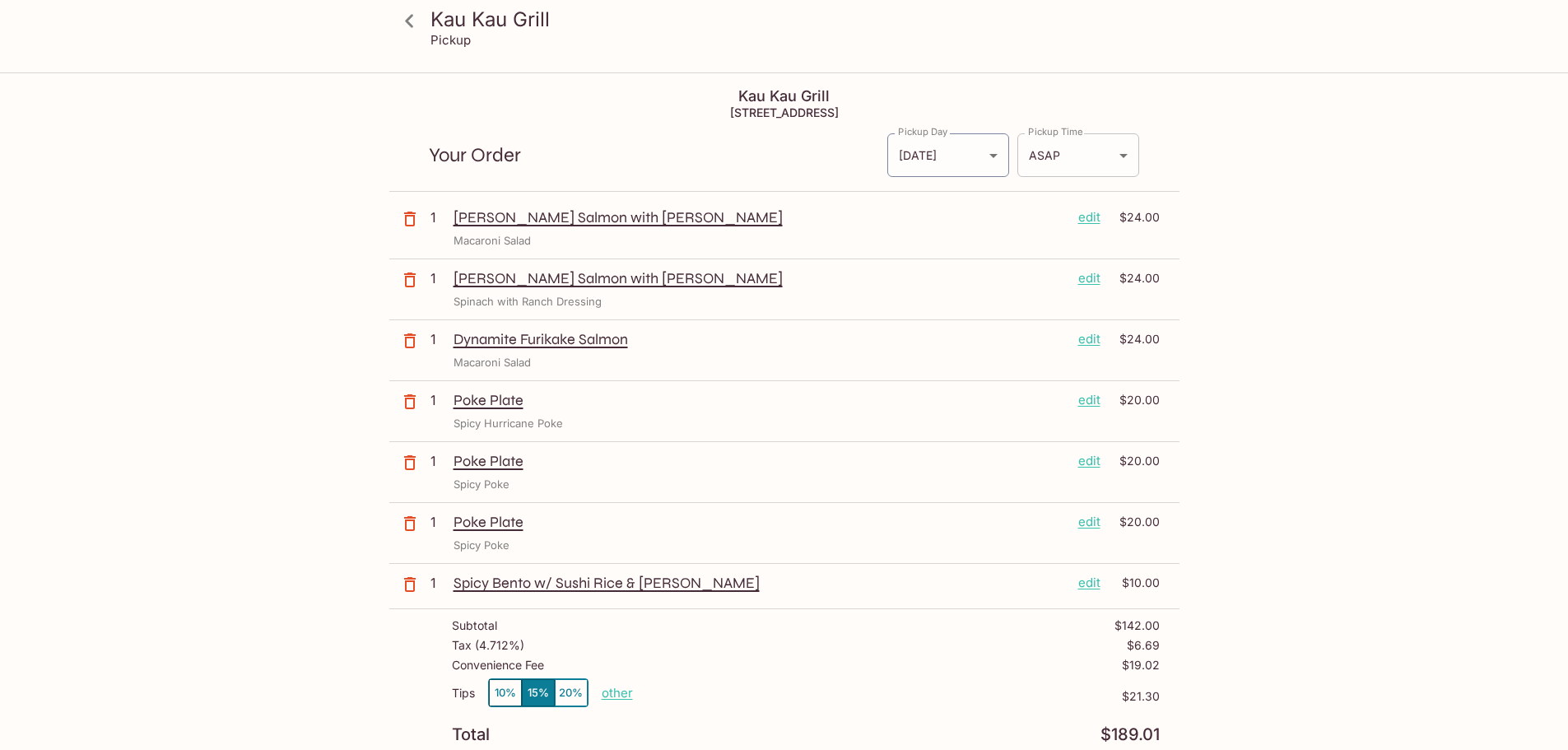
click at [1124, 154] on body "Kau Kau Grill Pickup Kau Kau Grill 111 Sand Island Access Road, Honolulu, HI 96…" at bounding box center [784, 449] width 1568 height 750
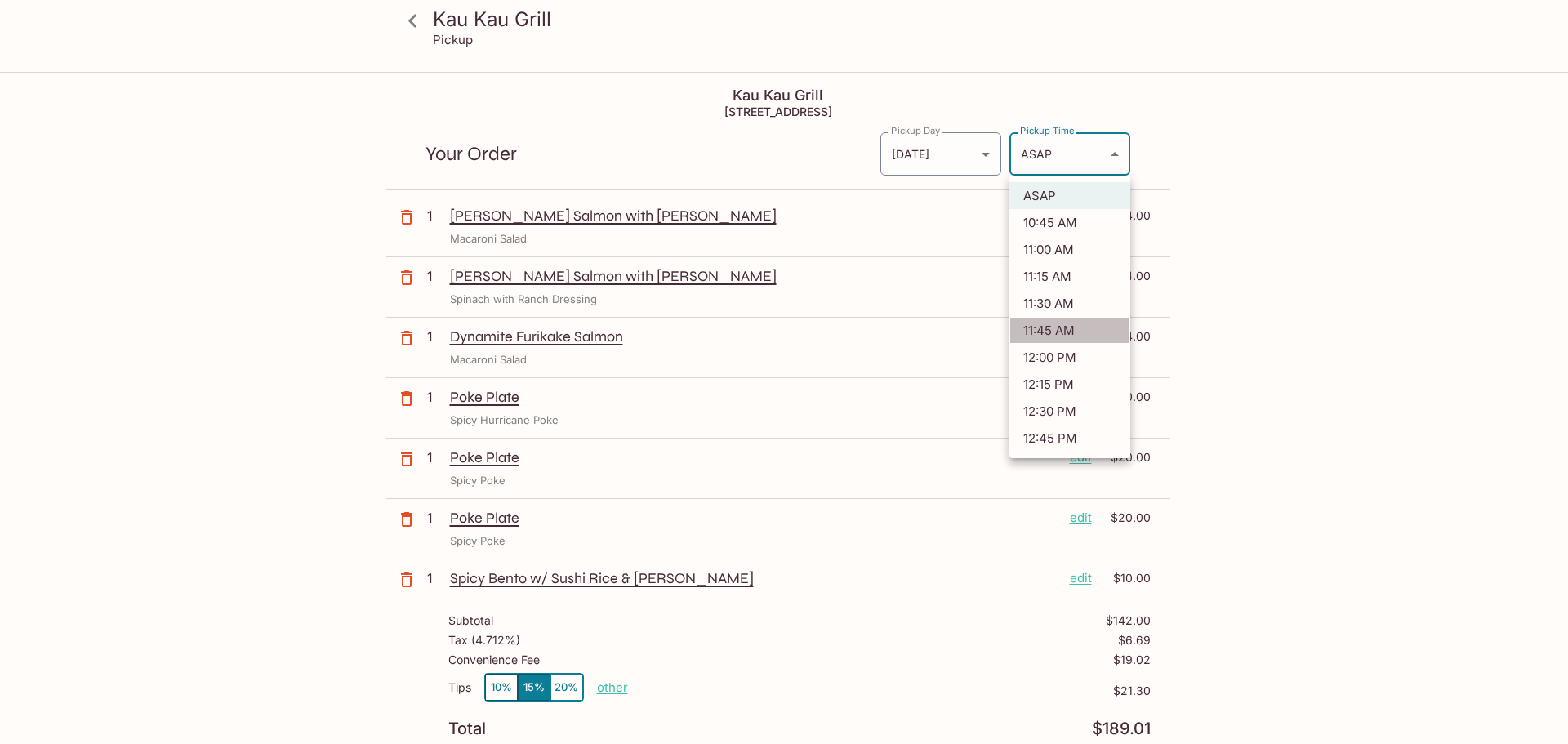
click at [1058, 330] on li "11:45 AM" at bounding box center [1070, 331] width 121 height 27
type input "2025-10-03T21:45:26.000000Z"
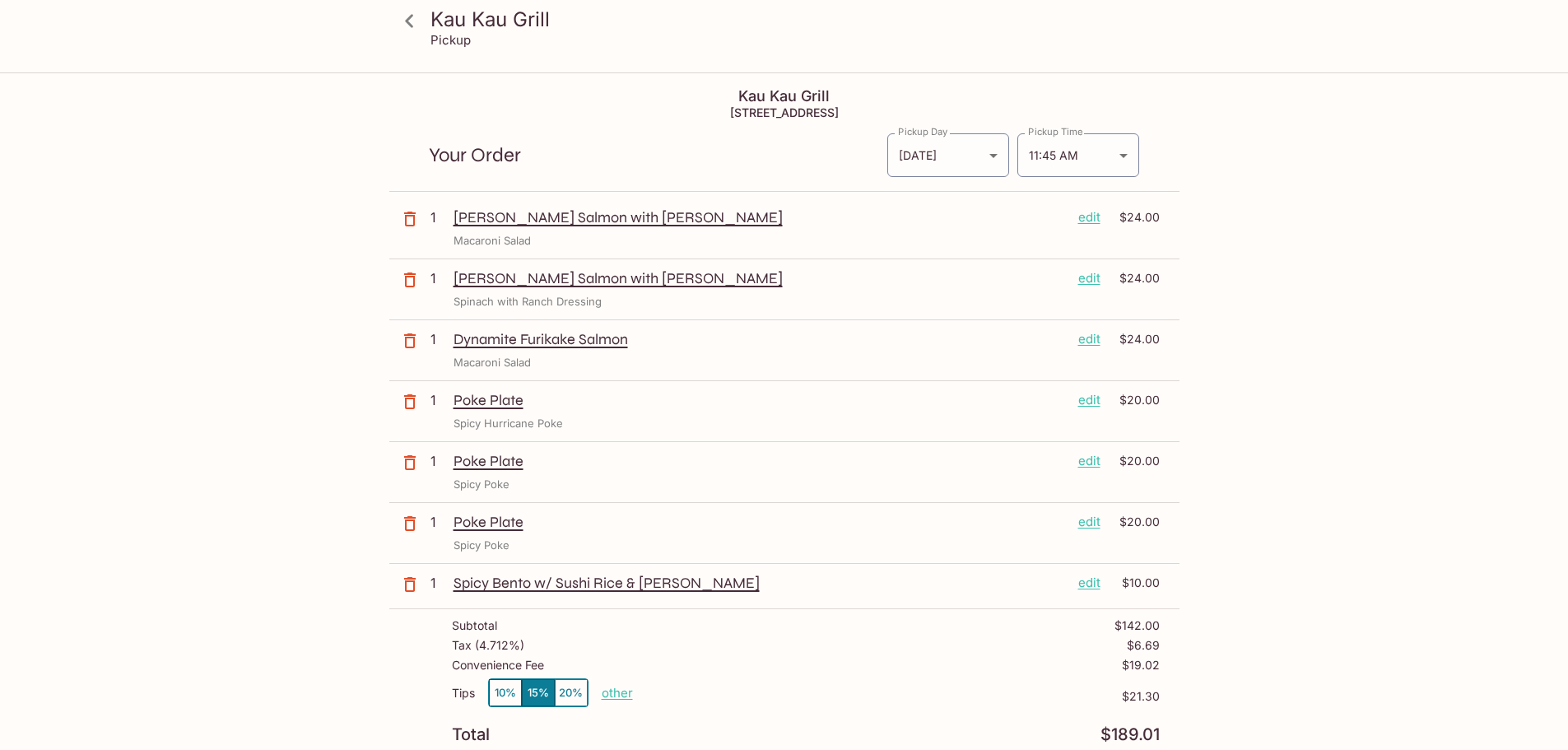
click at [1260, 417] on div "Kau Kau Grill Pickup Kau Kau Grill 111 Sand Island Access Road, Honolulu, HI 96…" at bounding box center [785, 604] width 1054 height 1060
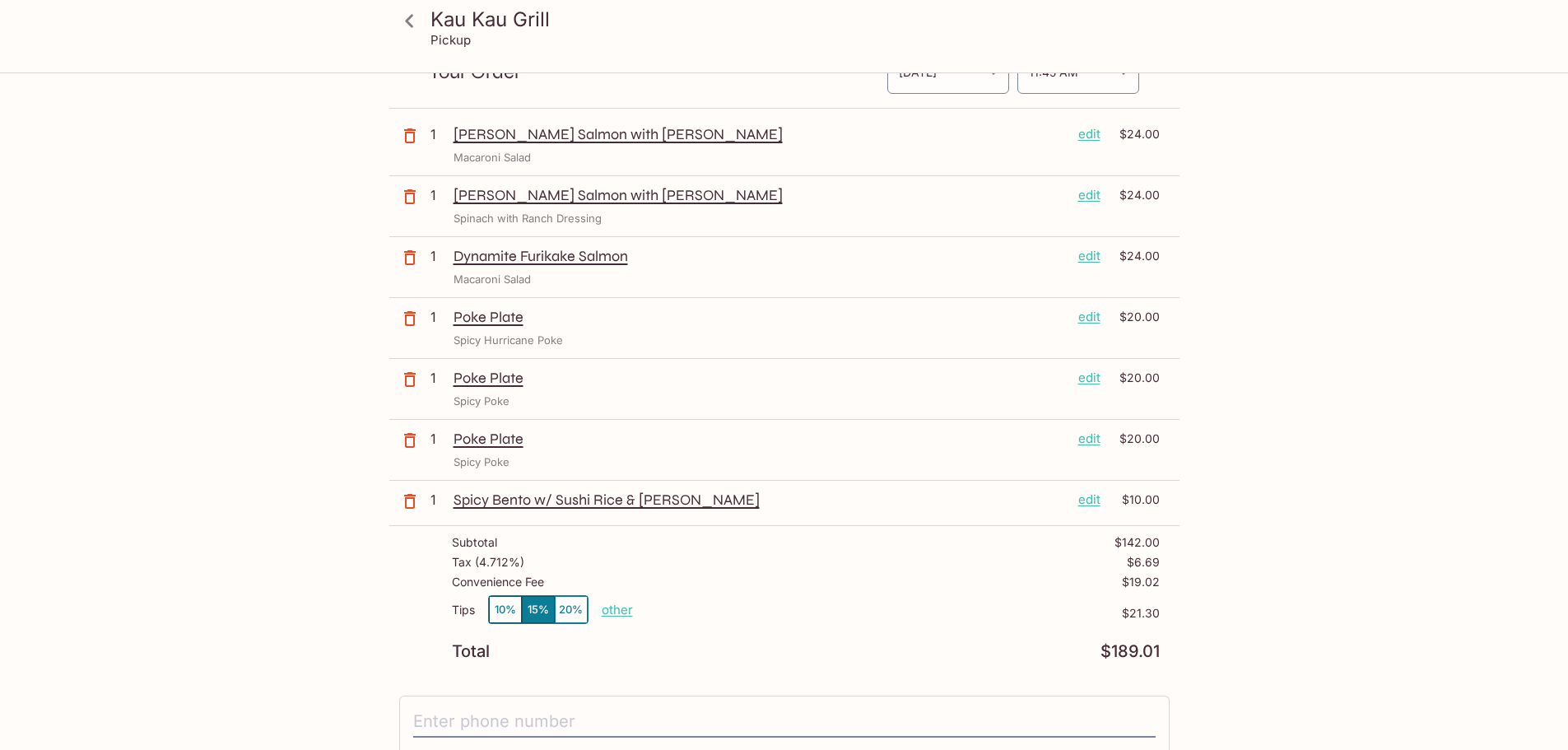
scroll to position [83, 0]
